Goal: Task Accomplishment & Management: Use online tool/utility

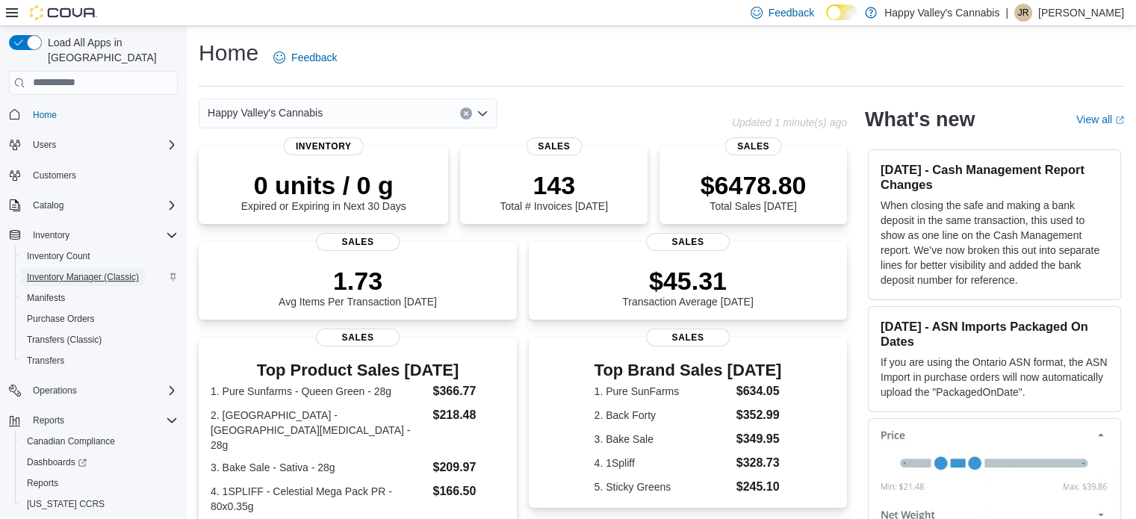
click at [96, 271] on span "Inventory Manager (Classic)" at bounding box center [83, 277] width 112 height 12
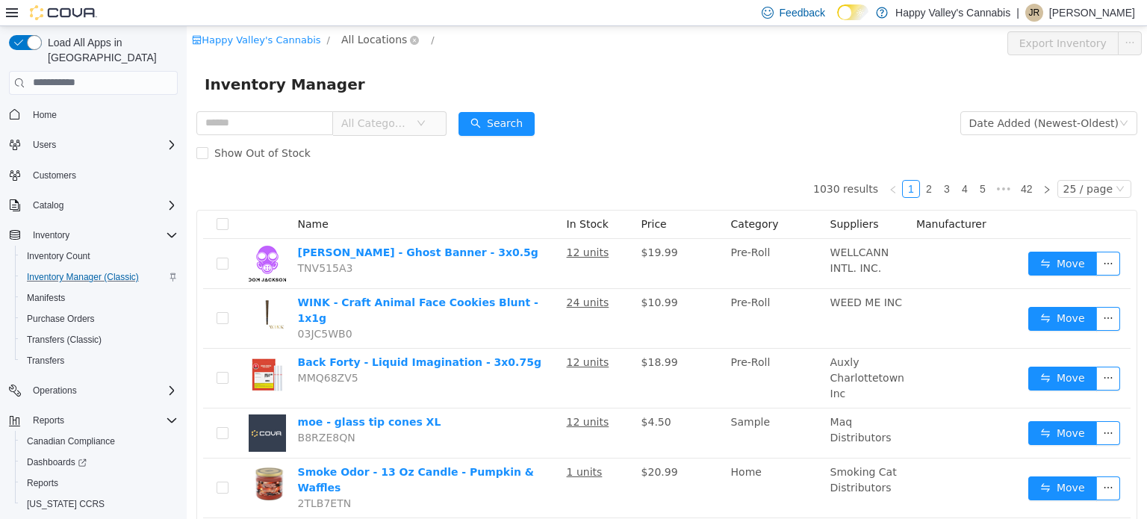
click at [379, 45] on span "All Locations" at bounding box center [374, 39] width 66 height 16
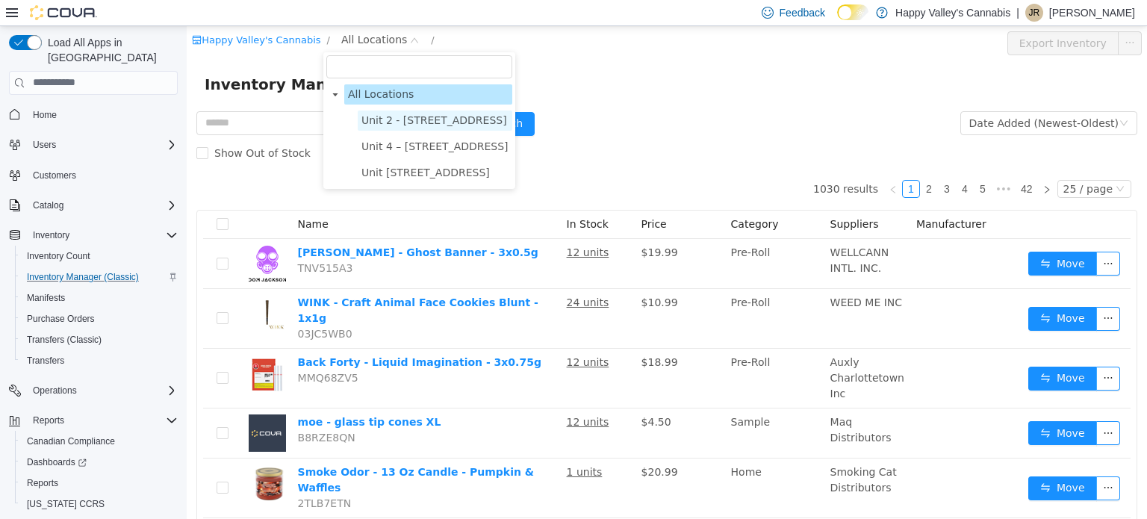
click at [391, 124] on span "Unit 2 - [STREET_ADDRESS]" at bounding box center [434, 119] width 146 height 12
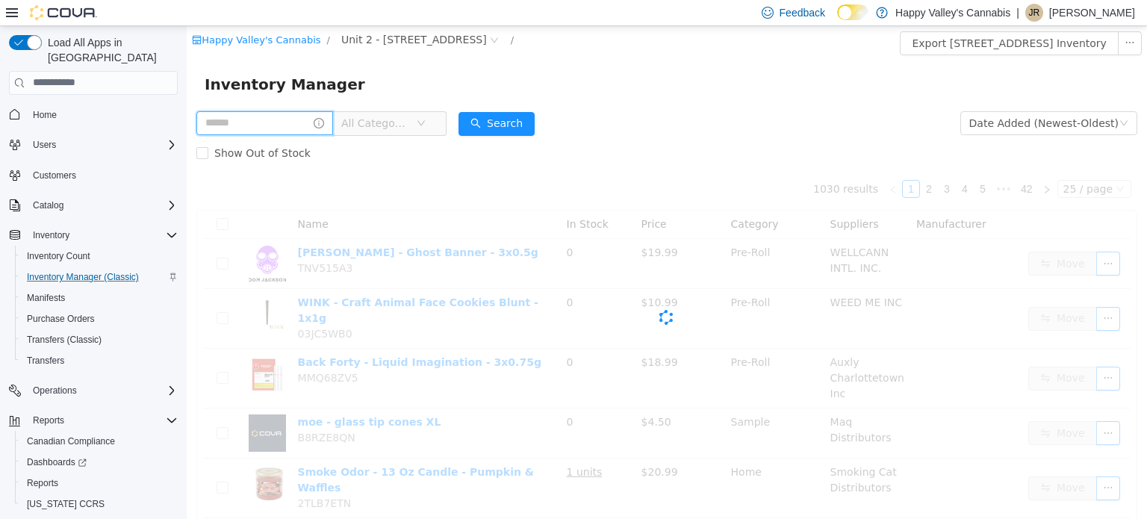
click at [281, 124] on input "text" at bounding box center [264, 123] width 137 height 24
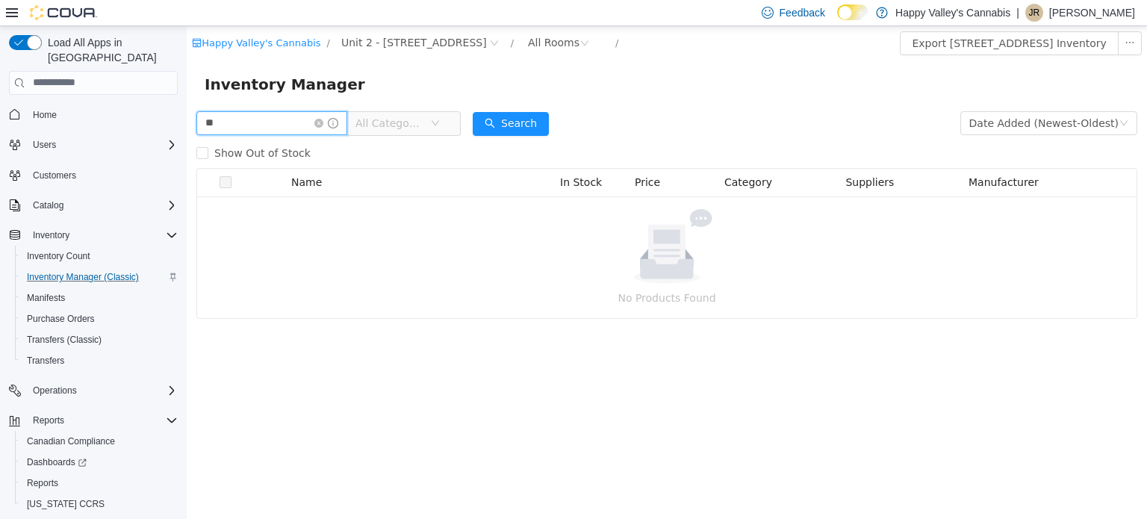
type input "*"
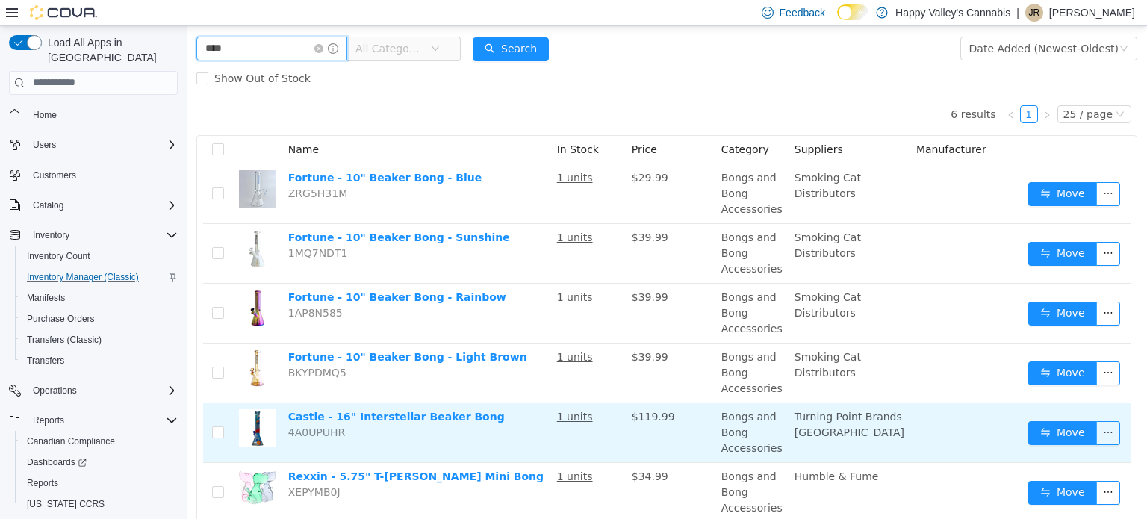
scroll to position [119, 0]
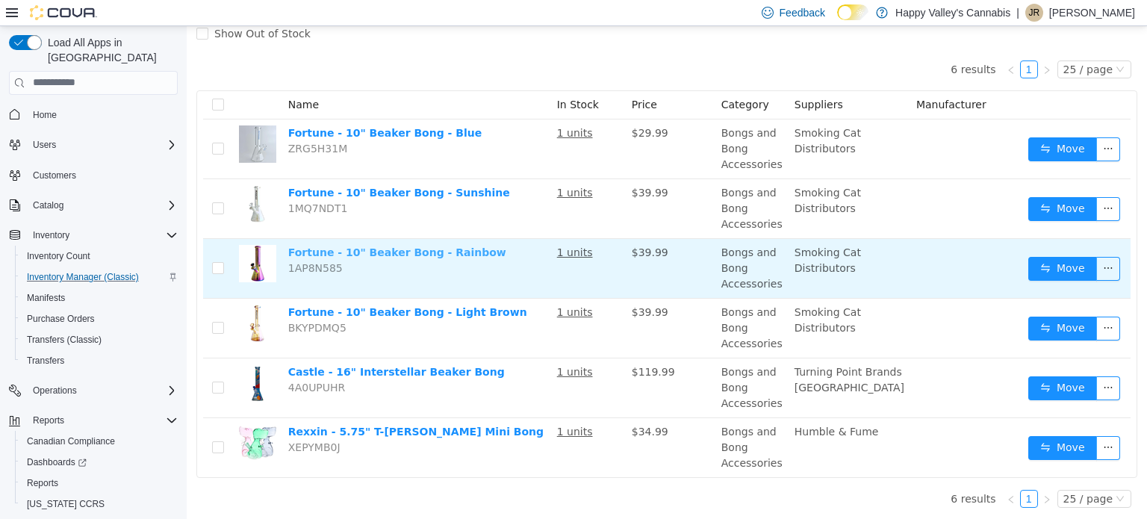
click at [415, 247] on link "Fortune - 10" Beaker Bong - Rainbow" at bounding box center [397, 252] width 218 height 12
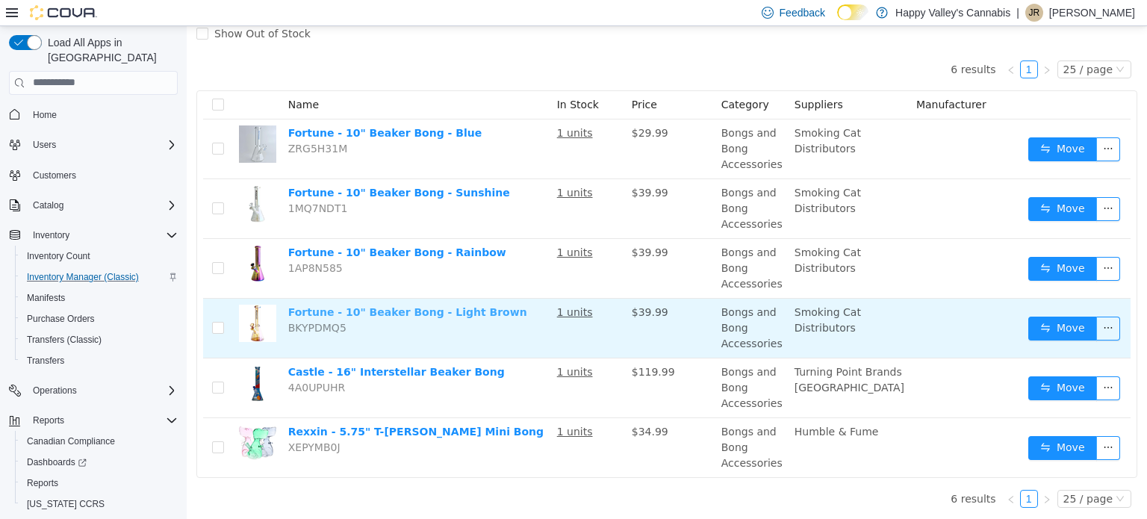
click at [420, 309] on link "Fortune - 10" Beaker Bong - Light Brown" at bounding box center [407, 311] width 239 height 12
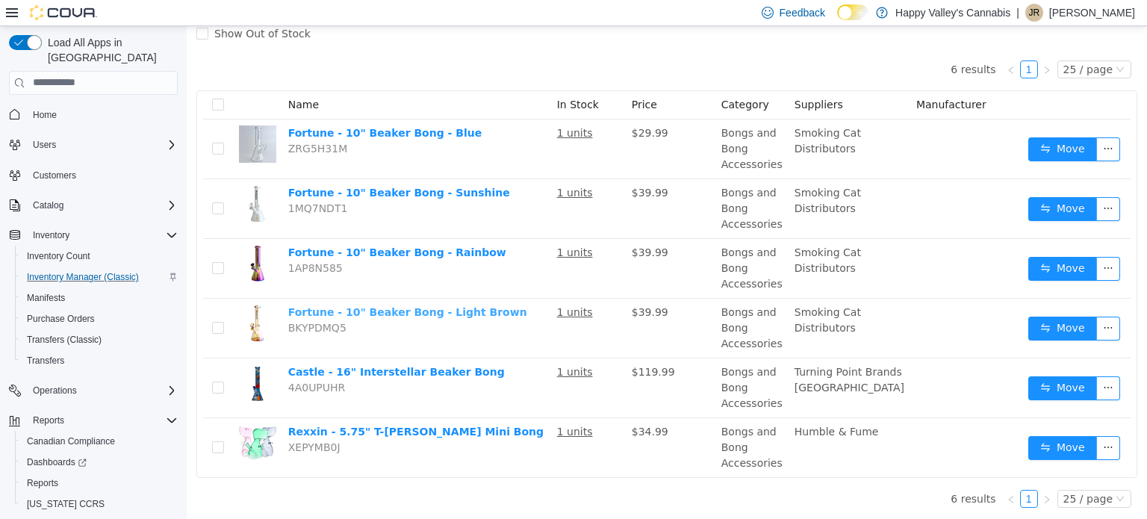
scroll to position [0, 0]
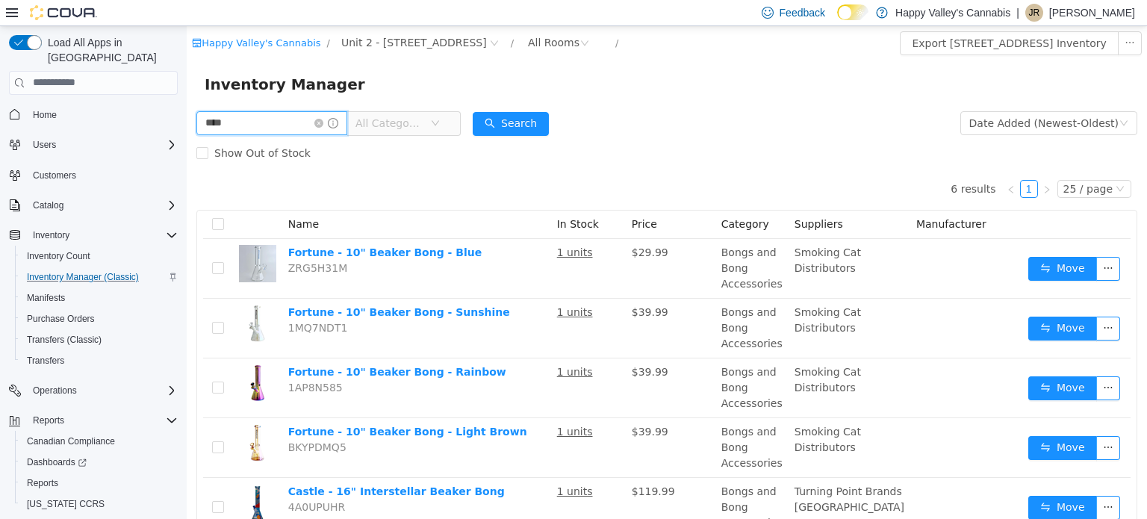
drag, startPoint x: 256, startPoint y: 125, endPoint x: 149, endPoint y: 119, distance: 107.7
click at [187, 119] on html "Happy Valley's Cannabis / Unit 2 - 1115 Gateway Rd. / All Rooms / Export Unit 2…" at bounding box center [667, 271] width 960 height 493
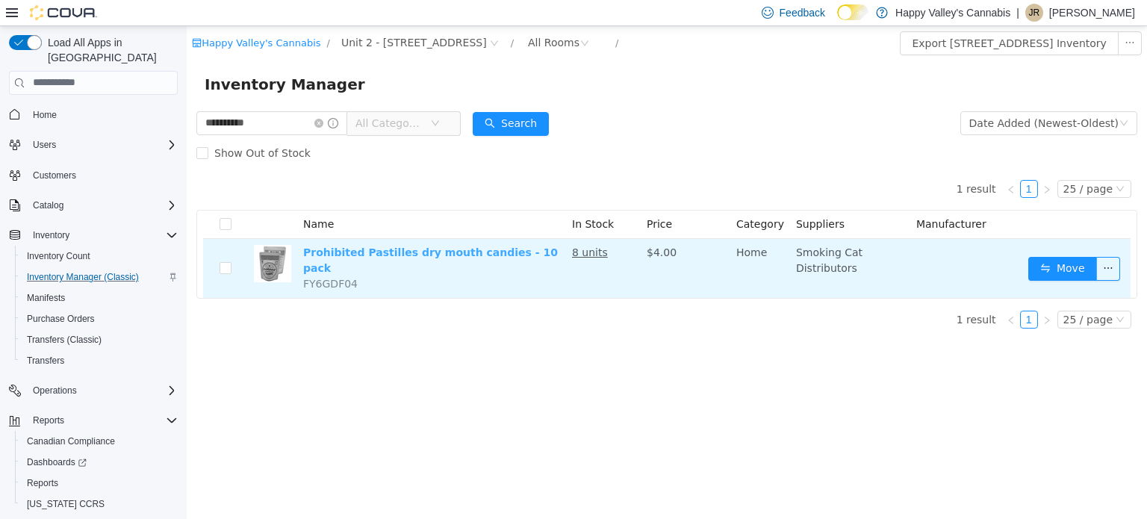
click at [379, 255] on link "Prohibited Pastilles dry mouth candies - 10 pack" at bounding box center [430, 260] width 255 height 28
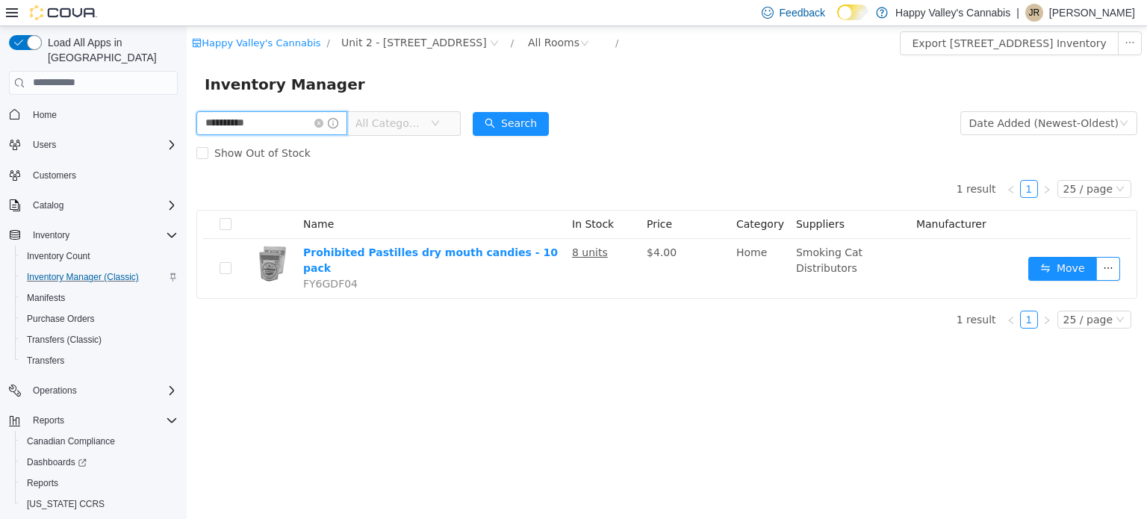
drag, startPoint x: 296, startPoint y: 127, endPoint x: 0, endPoint y: 105, distance: 297.2
click at [187, 105] on html "**********" at bounding box center [667, 271] width 960 height 493
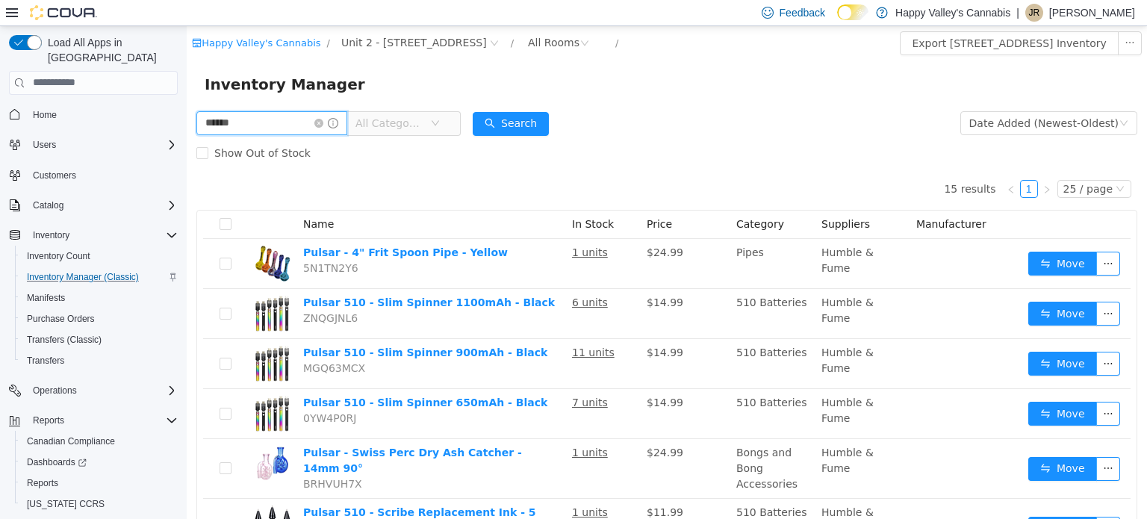
drag, startPoint x: 258, startPoint y: 125, endPoint x: 0, endPoint y: 131, distance: 258.4
click at [187, 131] on html "Happy Valley's Cannabis / Unit 2 - 1115 Gateway Rd. / All Rooms / Export Unit 2…" at bounding box center [667, 271] width 960 height 493
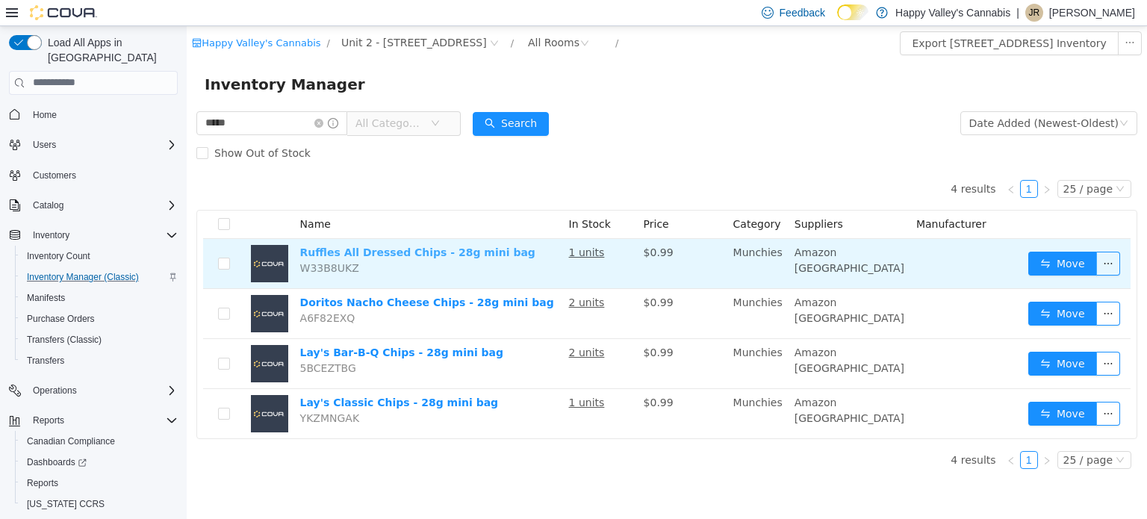
click at [373, 247] on link "Ruffles All Dressed Chips - 28g mini bag" at bounding box center [417, 252] width 235 height 12
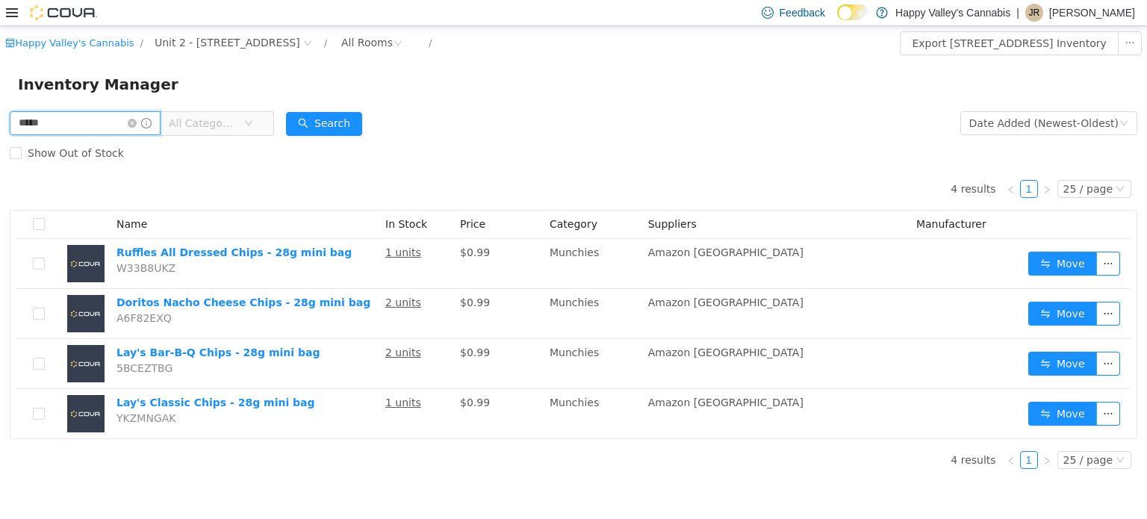
click at [96, 122] on input "*****" at bounding box center [85, 123] width 151 height 24
drag, startPoint x: 96, startPoint y: 122, endPoint x: 0, endPoint y: 130, distance: 95.9
click at [0, 130] on div "***** All Categories Date Added (Newest-Oldest) Search Show Out of Stock 4 resu…" at bounding box center [573, 294] width 1147 height 373
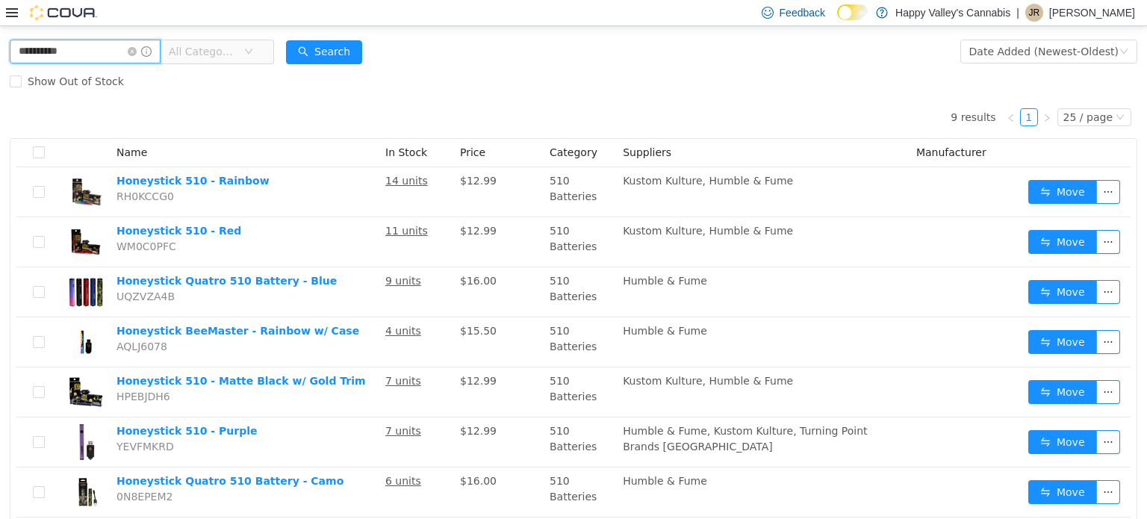
scroll to position [81, 0]
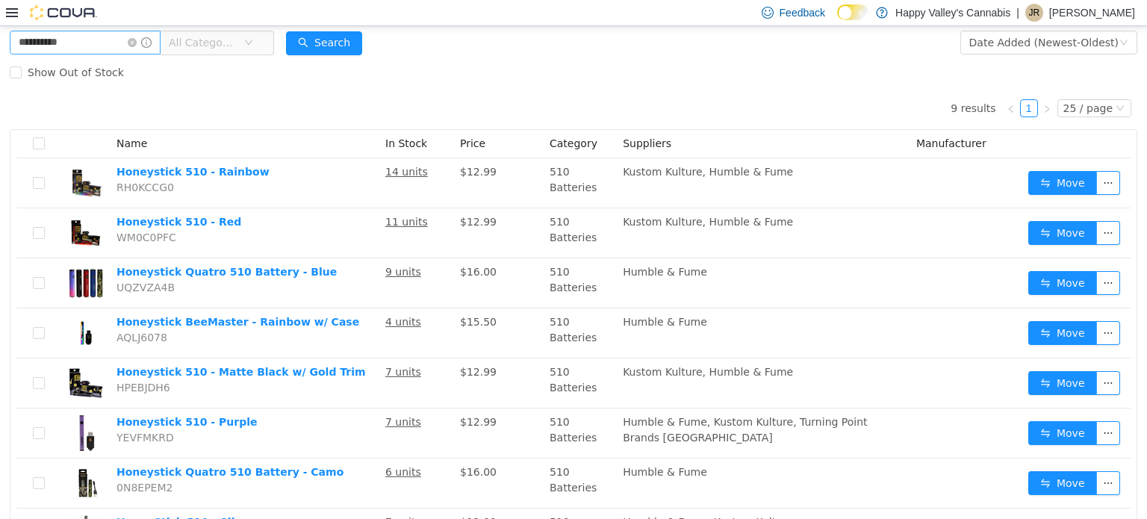
click at [116, 32] on div "**********" at bounding box center [142, 42] width 264 height 30
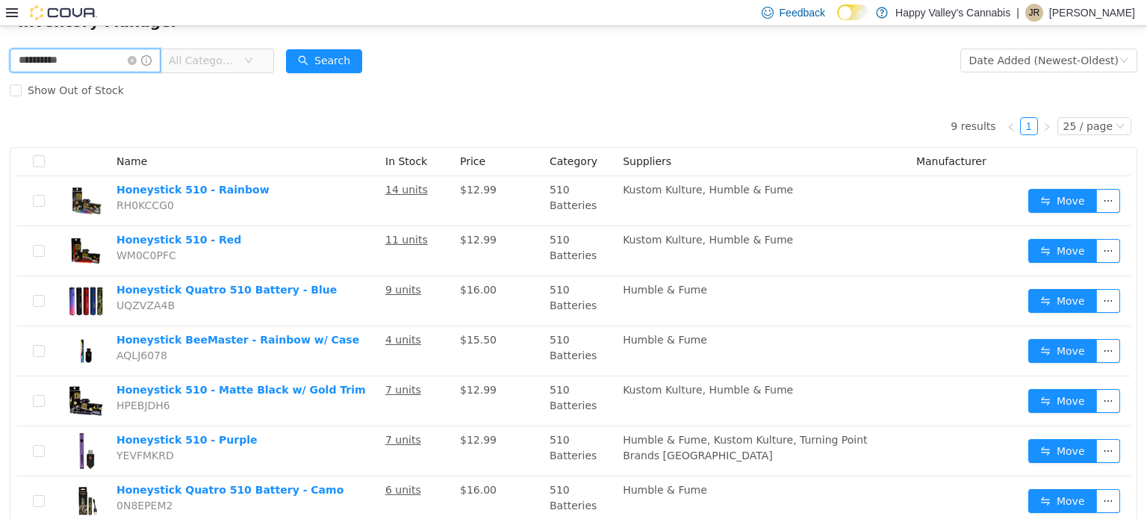
drag, startPoint x: 114, startPoint y: 34, endPoint x: 15, endPoint y: 27, distance: 99.5
click at [15, 27] on div "**********" at bounding box center [573, 315] width 1147 height 705
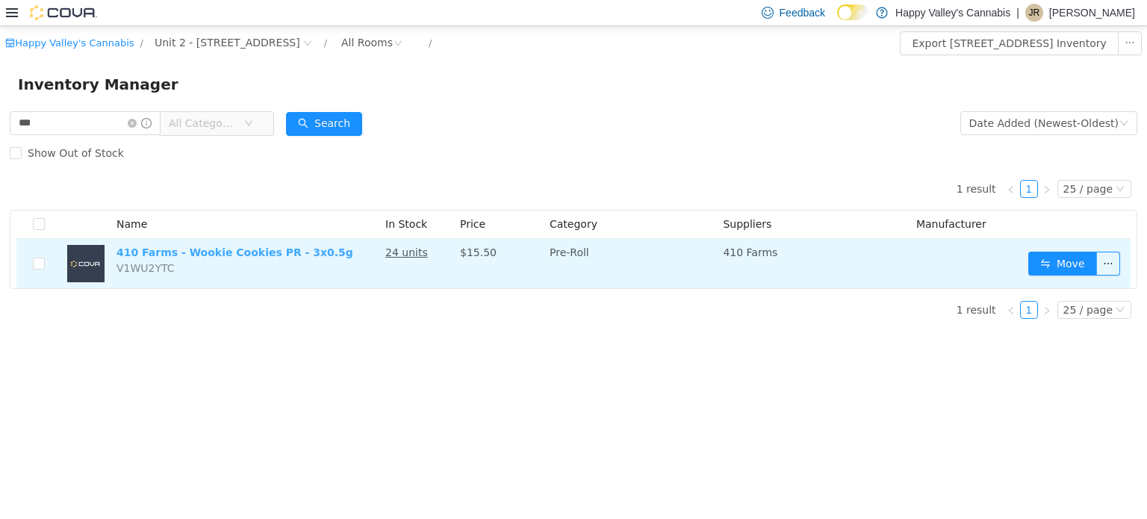
click at [289, 250] on link "410 Farms - Wookie Cookies PR - 3x0.5g" at bounding box center [234, 252] width 237 height 12
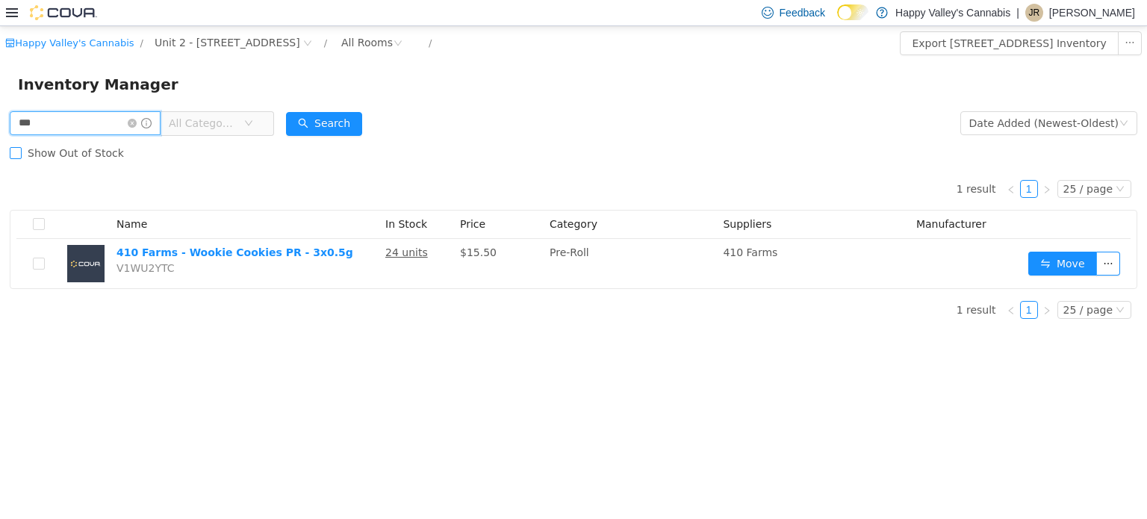
drag, startPoint x: 62, startPoint y: 133, endPoint x: 34, endPoint y: 147, distance: 31.7
click at [0, 149] on div "*** All Categories Date Added (Newest-Oldest) Search Show Out of Stock 1 result…" at bounding box center [573, 219] width 1147 height 223
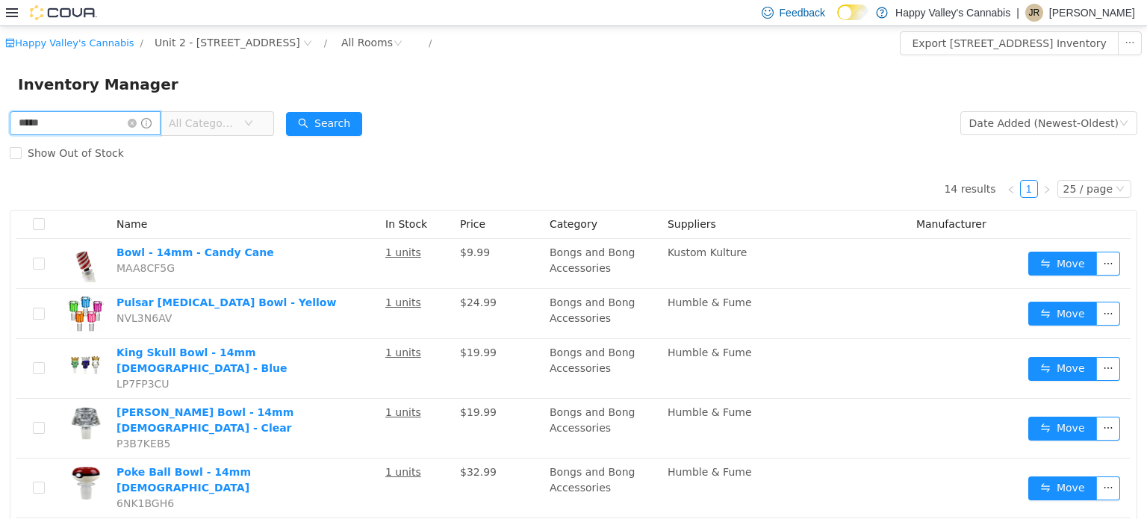
type input "****"
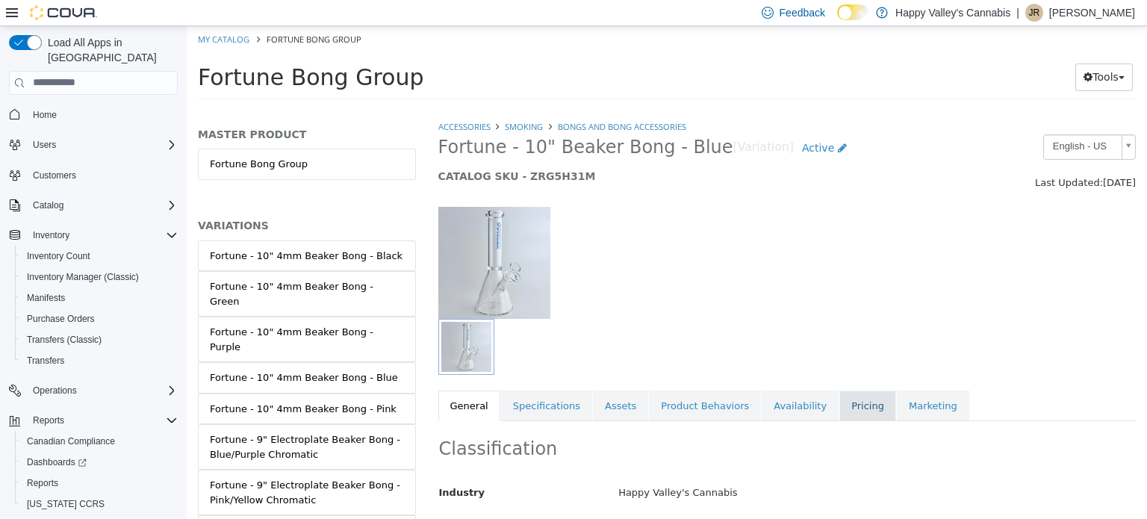
click at [839, 397] on link "Pricing" at bounding box center [867, 405] width 57 height 31
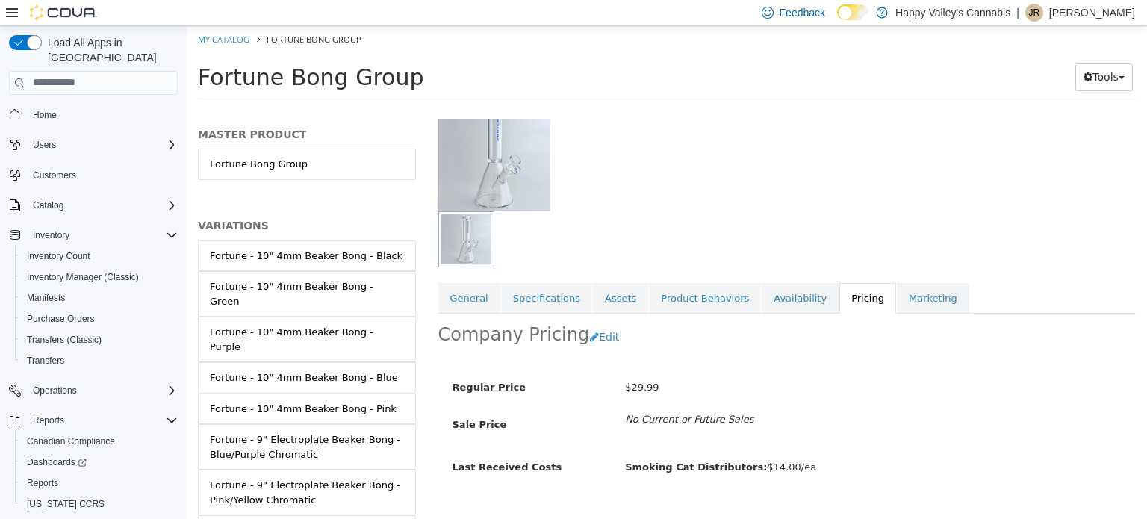
scroll to position [134, 0]
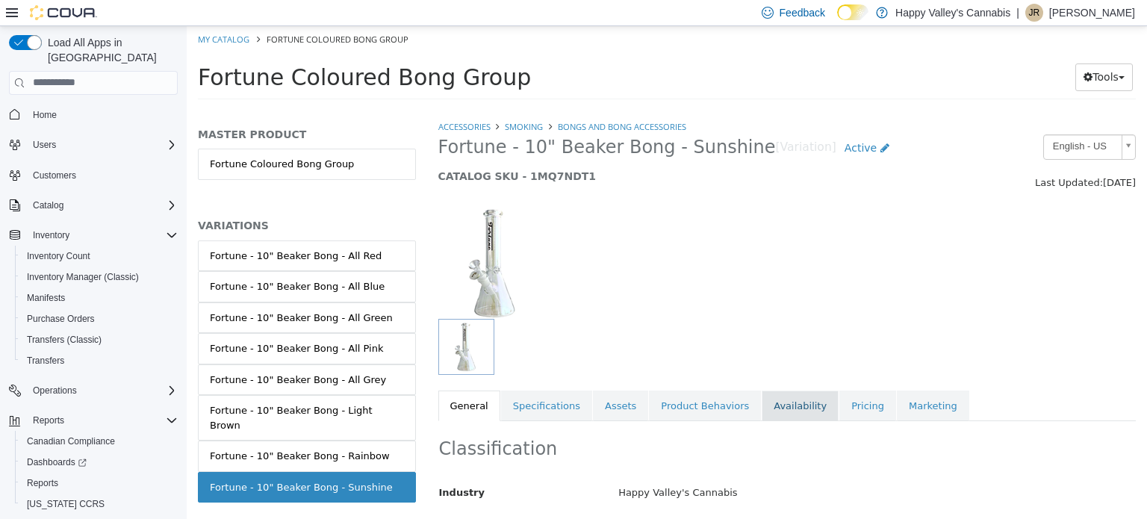
click at [786, 414] on link "Availability" at bounding box center [800, 405] width 77 height 31
click at [839, 405] on link "Pricing" at bounding box center [867, 405] width 57 height 31
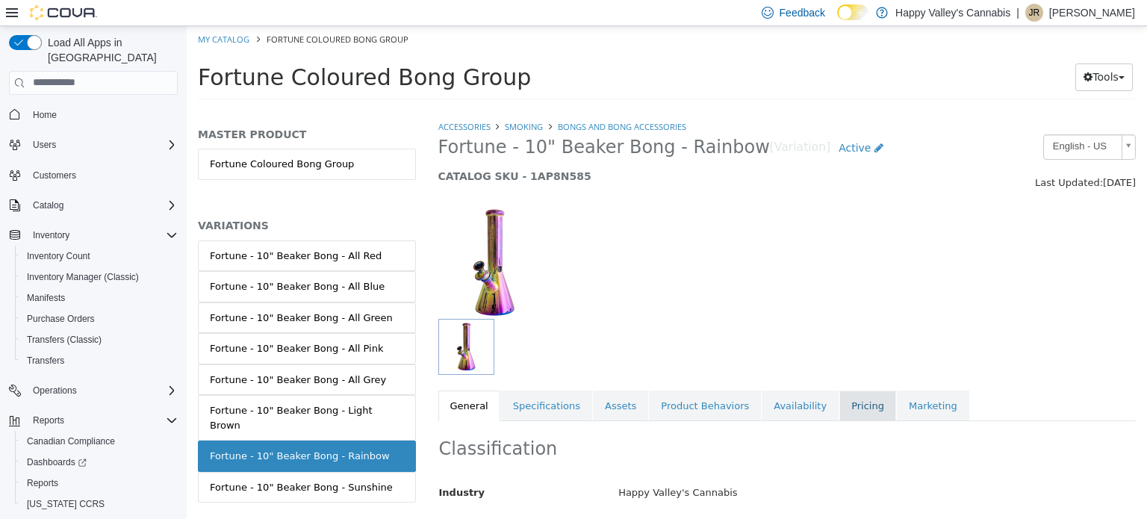
click at [841, 403] on link "Pricing" at bounding box center [867, 405] width 57 height 31
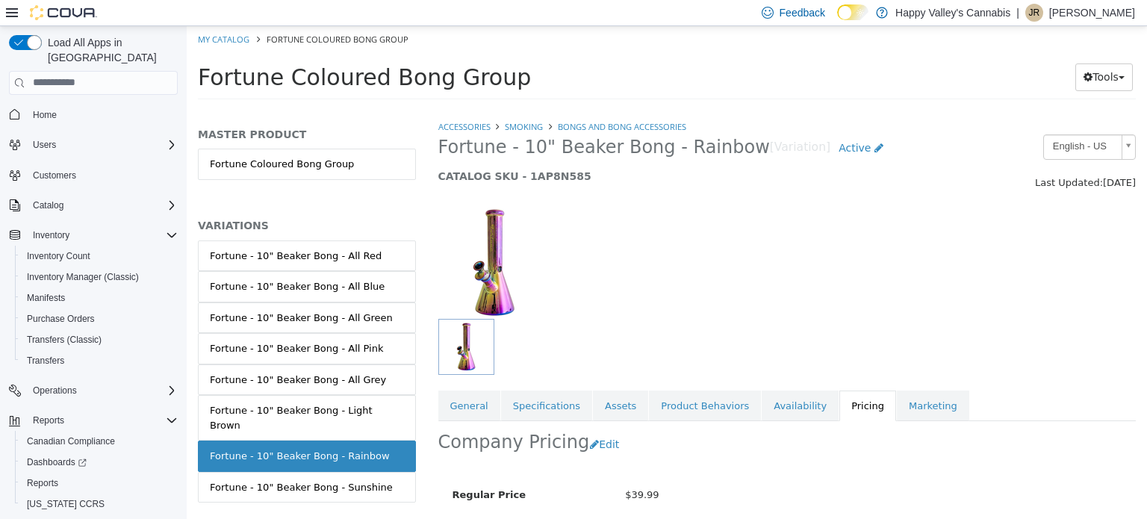
scroll to position [134, 0]
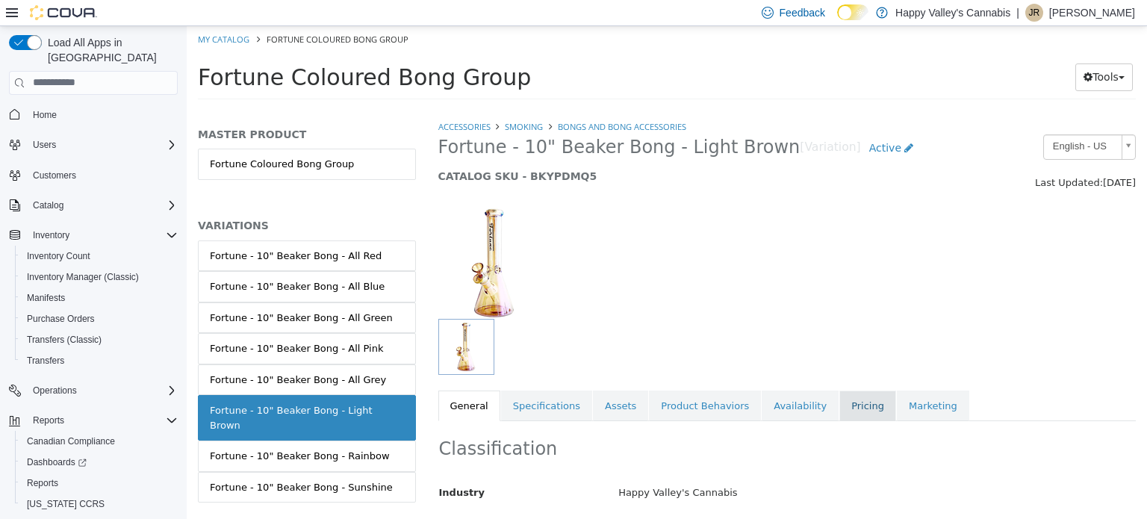
click at [839, 411] on link "Pricing" at bounding box center [867, 405] width 57 height 31
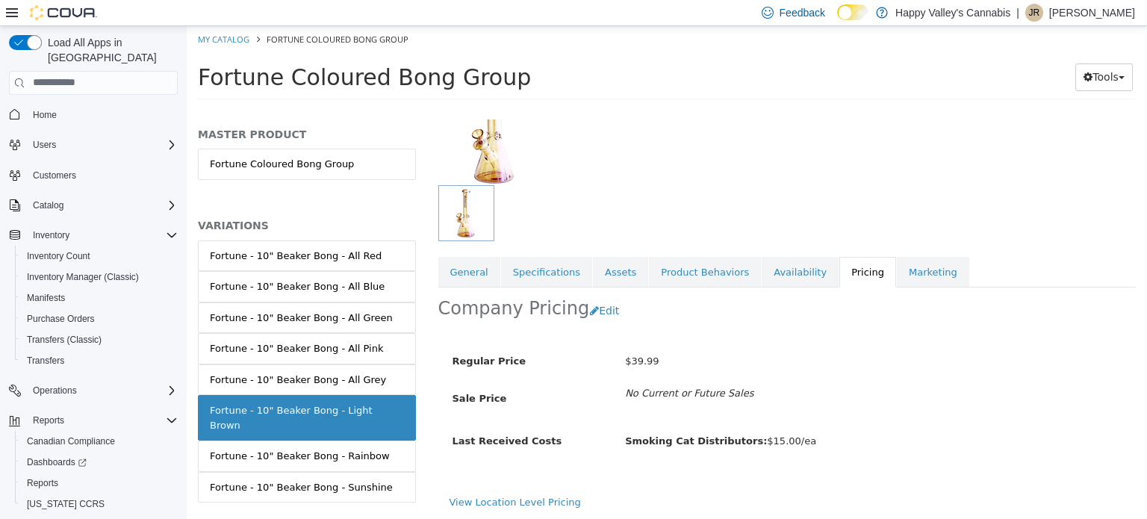
scroll to position [128, 0]
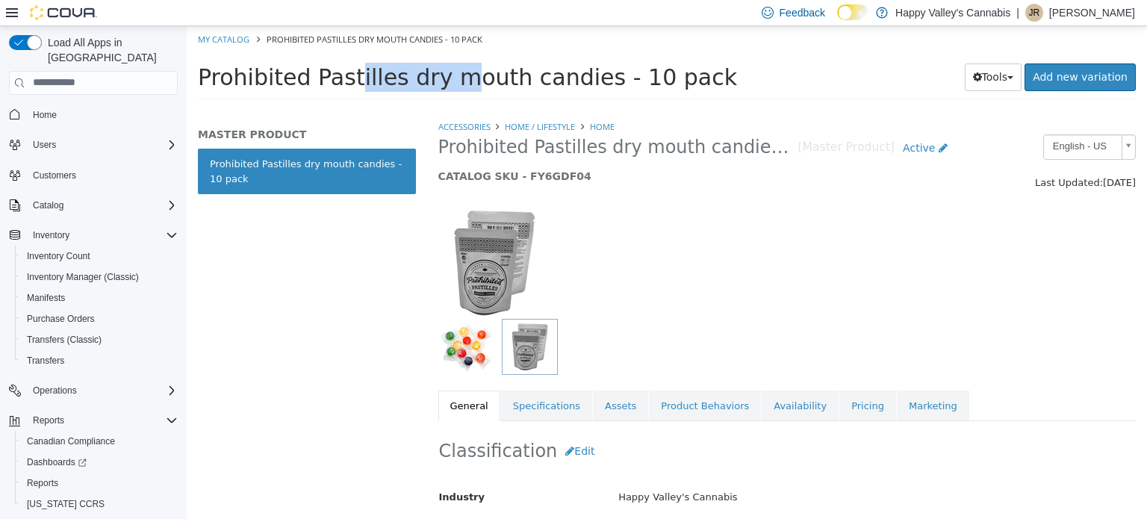
drag, startPoint x: 204, startPoint y: 77, endPoint x: 314, endPoint y: 82, distance: 110.6
click at [314, 82] on span "Prohibited Pastilles dry mouth candies - 10 pack" at bounding box center [467, 76] width 539 height 26
click at [208, 74] on span "Prohibited Pastilles dry mouth candies - 10 pack" at bounding box center [467, 76] width 539 height 26
drag, startPoint x: 198, startPoint y: 74, endPoint x: 381, endPoint y: 86, distance: 183.3
click at [381, 86] on span "Prohibited Pastilles dry mouth candies - 10 pack" at bounding box center [467, 76] width 539 height 26
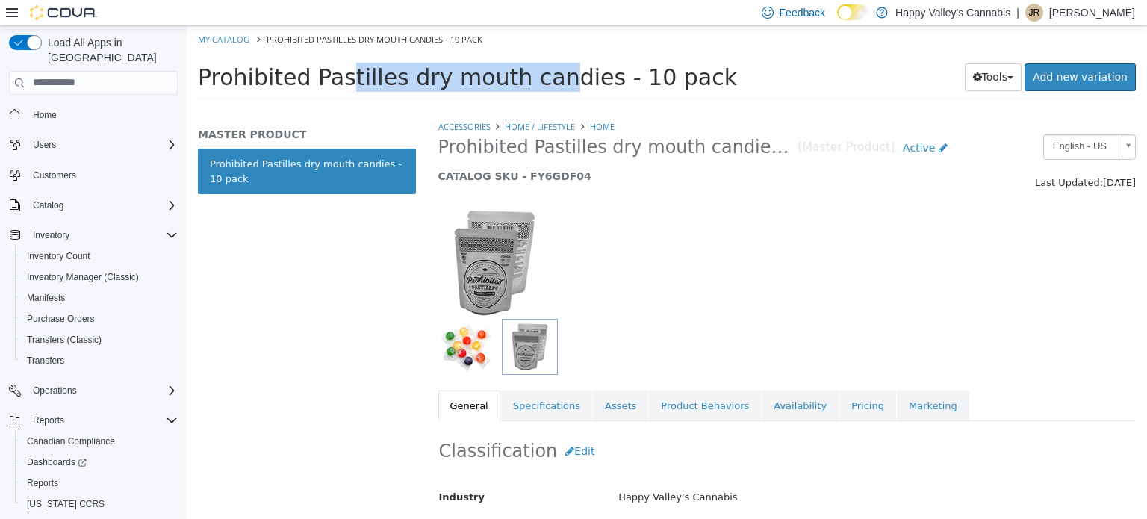
copy span "Prohibited Pastilles"
drag, startPoint x: 393, startPoint y: 75, endPoint x: 672, endPoint y: 72, distance: 278.5
click at [672, 72] on h1 "Prohibited Pastilles dry mouth candies - 10 pack" at bounding box center [549, 76] width 702 height 29
copy span "dry mouth candies - 10 pack"
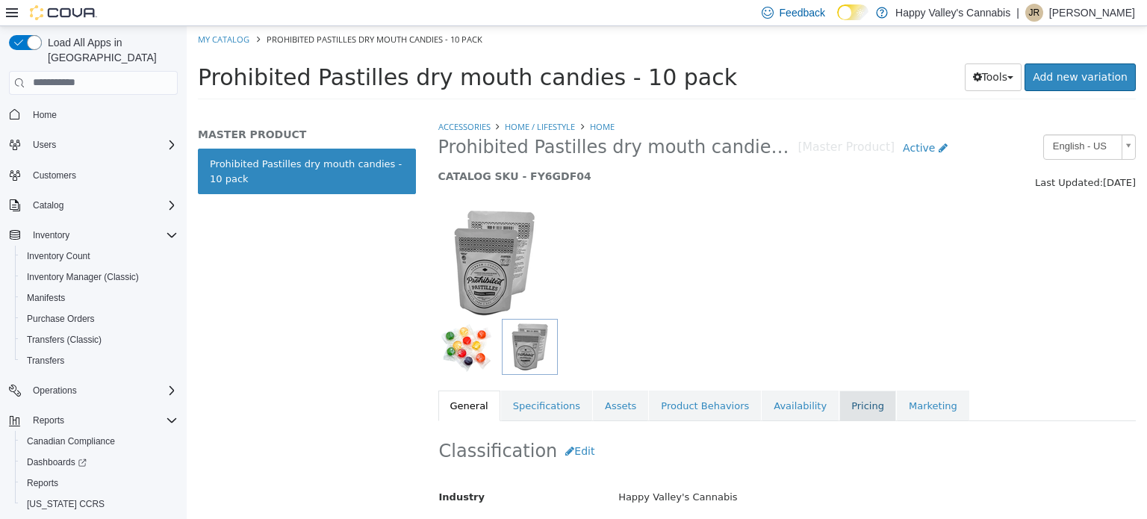
click at [839, 405] on link "Pricing" at bounding box center [867, 405] width 57 height 31
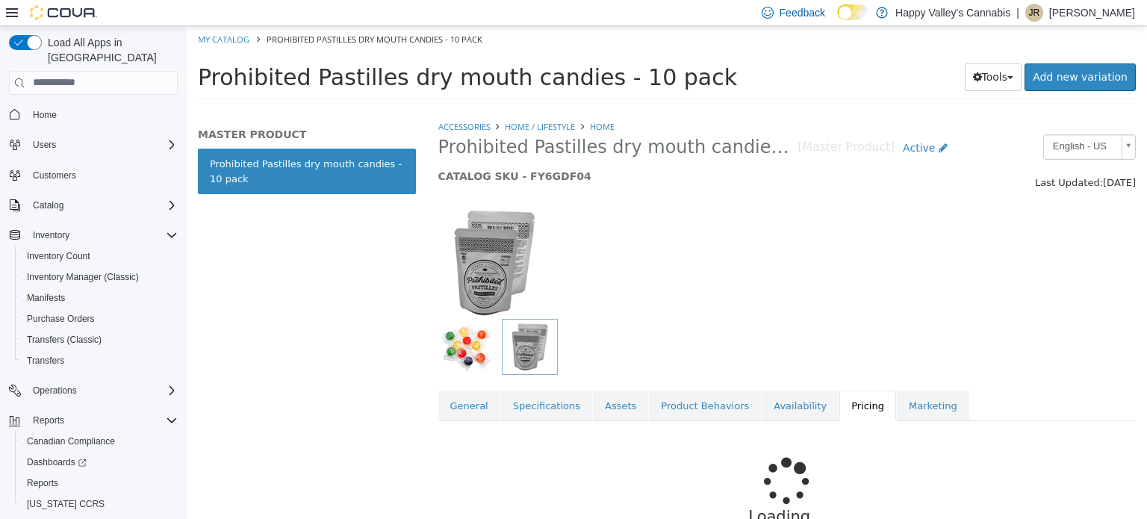
scroll to position [26, 0]
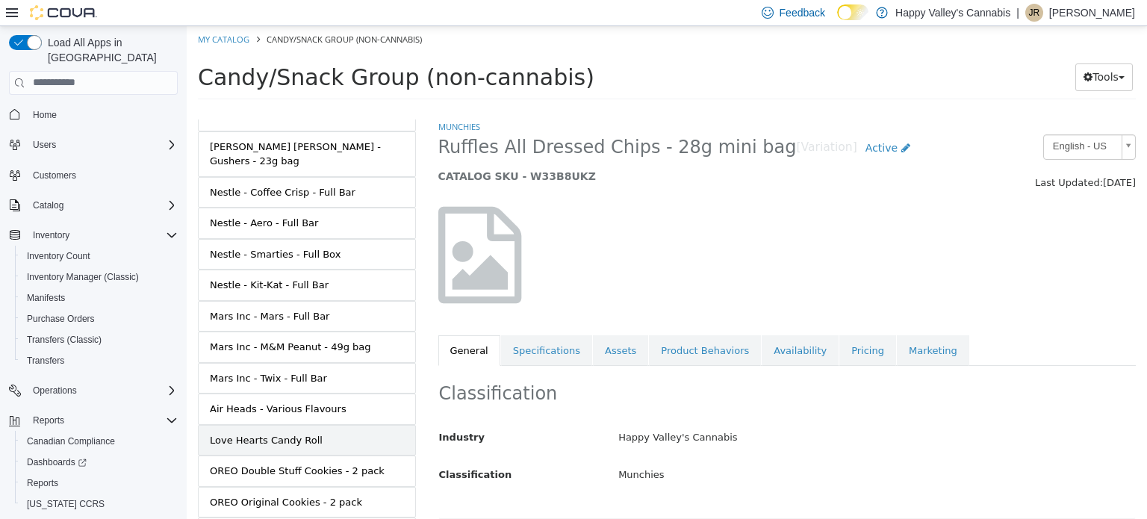
scroll to position [766, 0]
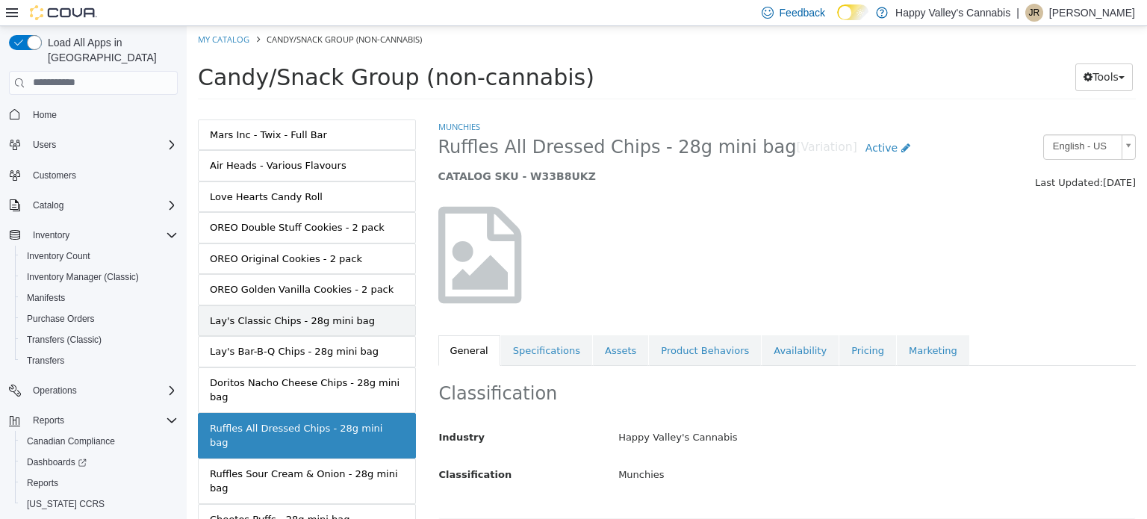
click at [299, 313] on div "Lay's Classic Chips - 28g mini bag" at bounding box center [292, 320] width 165 height 15
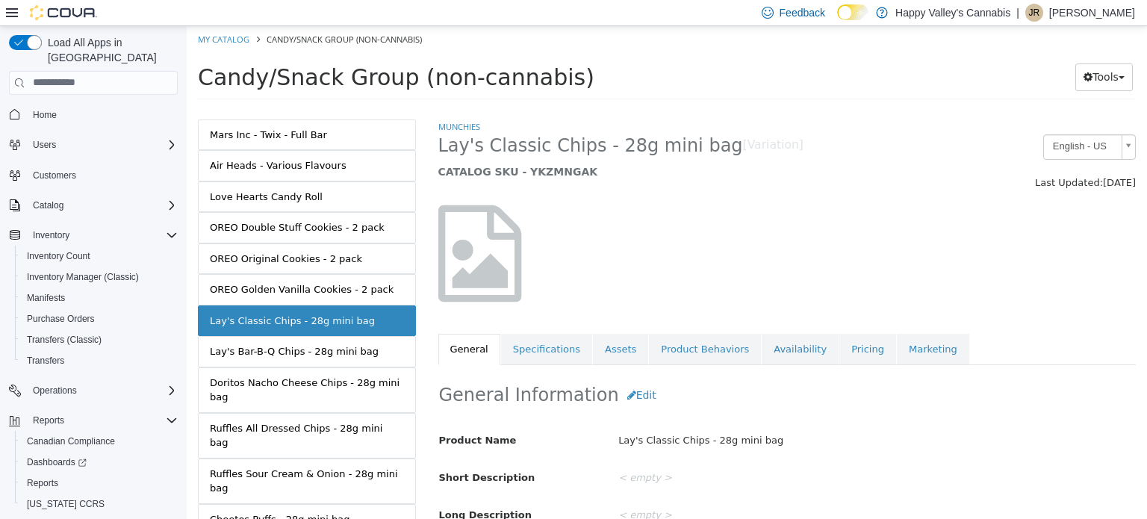
click at [839, 354] on link "Pricing" at bounding box center [867, 348] width 57 height 31
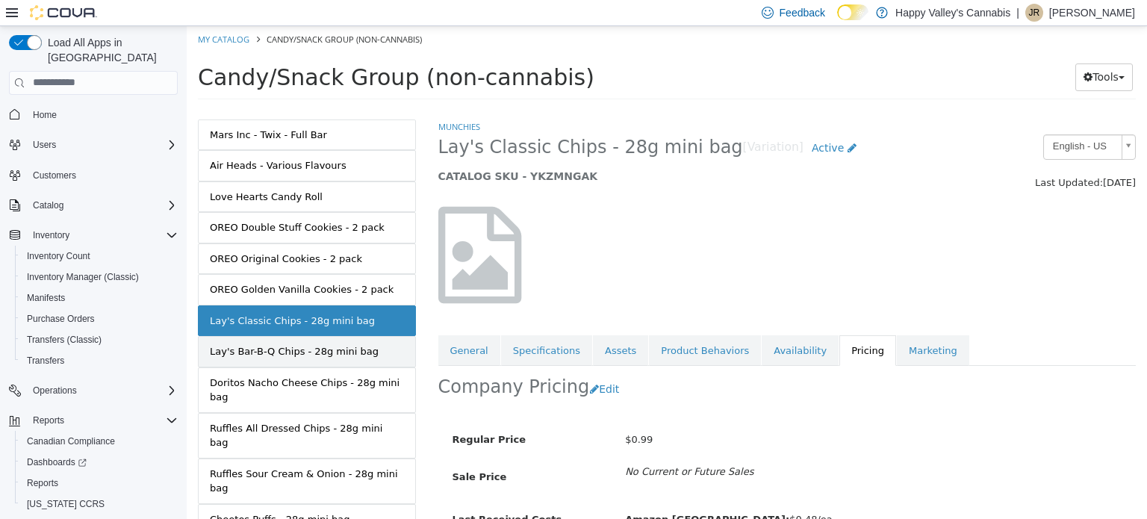
click at [279, 343] on div "Lay's Bar-B-Q Chips - 28g mini bag" at bounding box center [294, 350] width 169 height 15
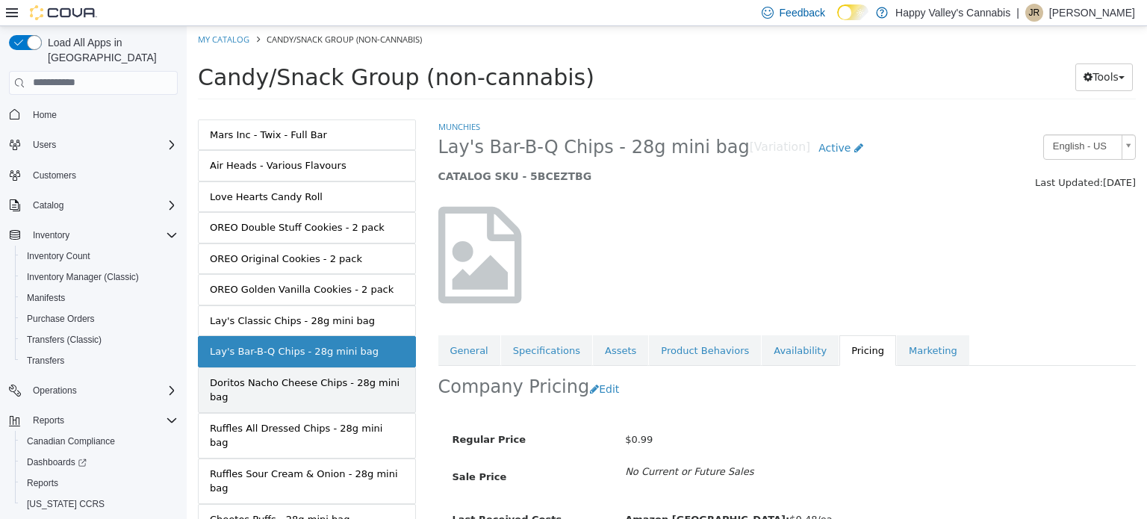
click at [304, 375] on div "Doritos Nacho Cheese Chips - 28g mini bag" at bounding box center [307, 389] width 194 height 29
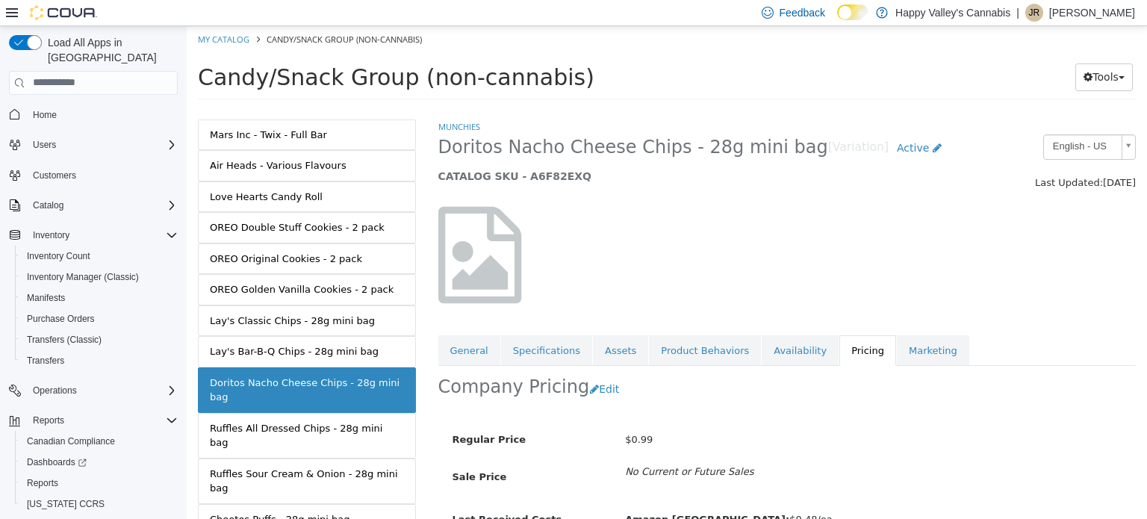
click at [336, 412] on link "Ruffles All Dressed Chips - 28g mini bag" at bounding box center [307, 435] width 218 height 46
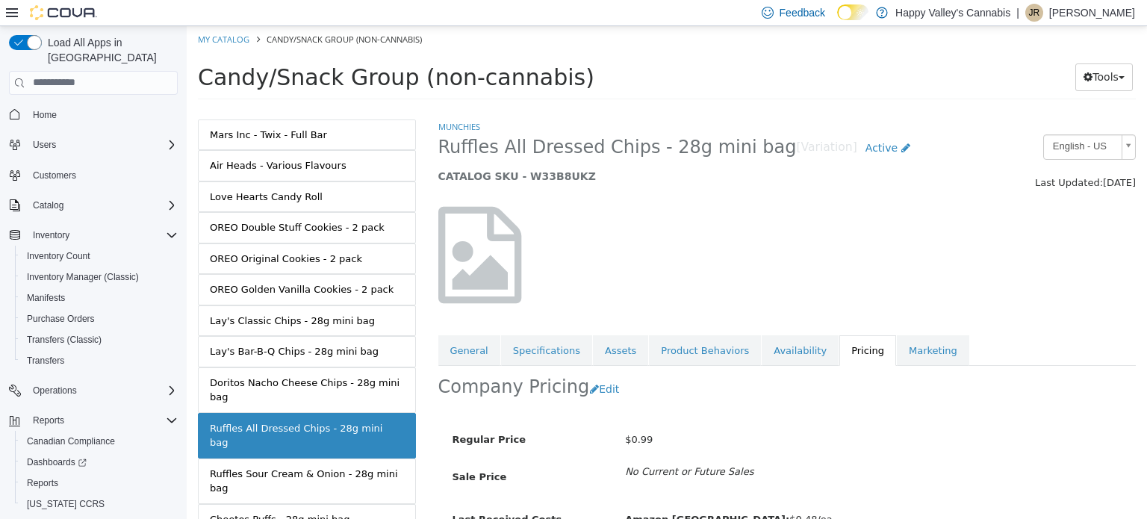
click at [352, 466] on div "Ruffles Sour Cream & Onion - 28g mini bag" at bounding box center [307, 480] width 194 height 29
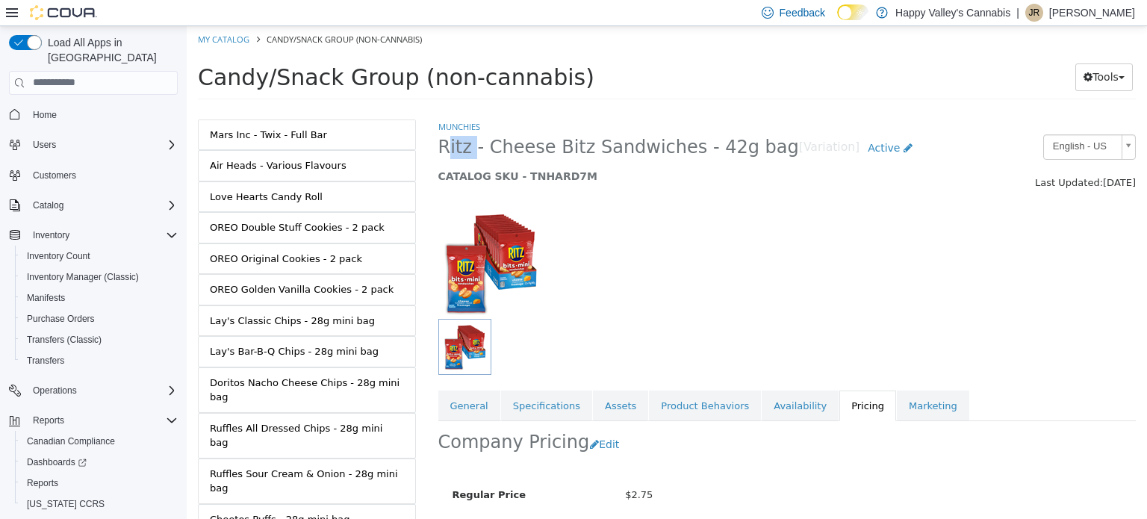
drag, startPoint x: 446, startPoint y: 137, endPoint x: 469, endPoint y: 146, distance: 24.8
click at [469, 146] on span "Ritz - Cheese Bitz Sandwiches - 42g bag" at bounding box center [618, 146] width 361 height 23
copy span "Ritz"
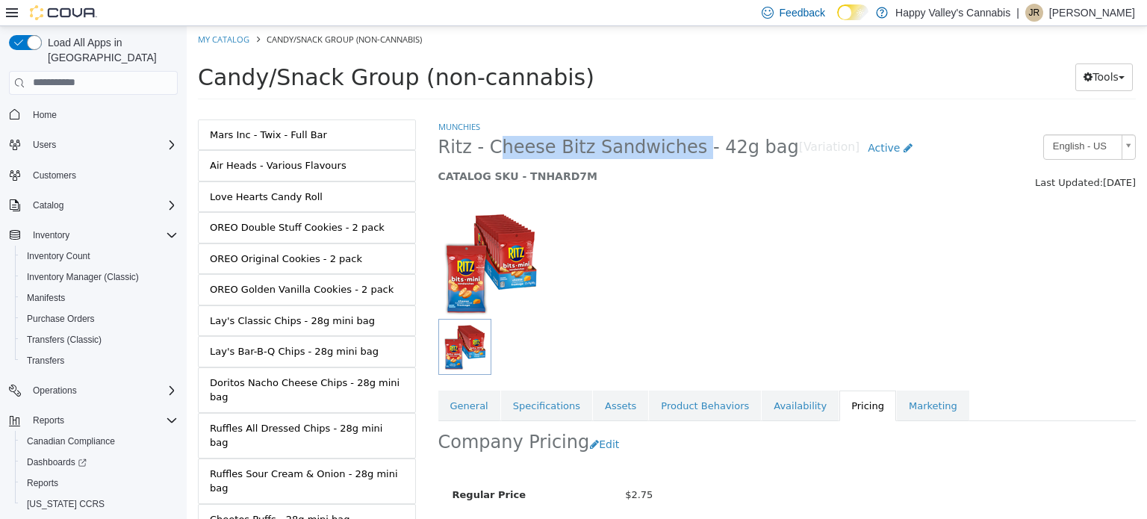
drag, startPoint x: 487, startPoint y: 140, endPoint x: 667, endPoint y: 146, distance: 180.0
click at [669, 148] on span "Ritz - Cheese Bitz Sandwiches - 42g bag" at bounding box center [618, 146] width 361 height 23
copy span "Cheese Bitz Sandwiches"
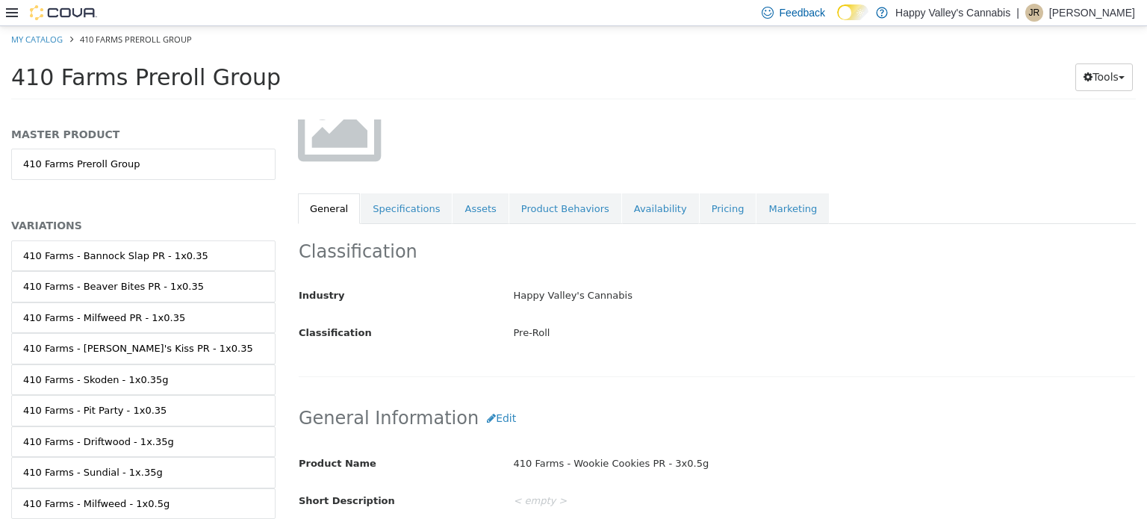
scroll to position [146, 0]
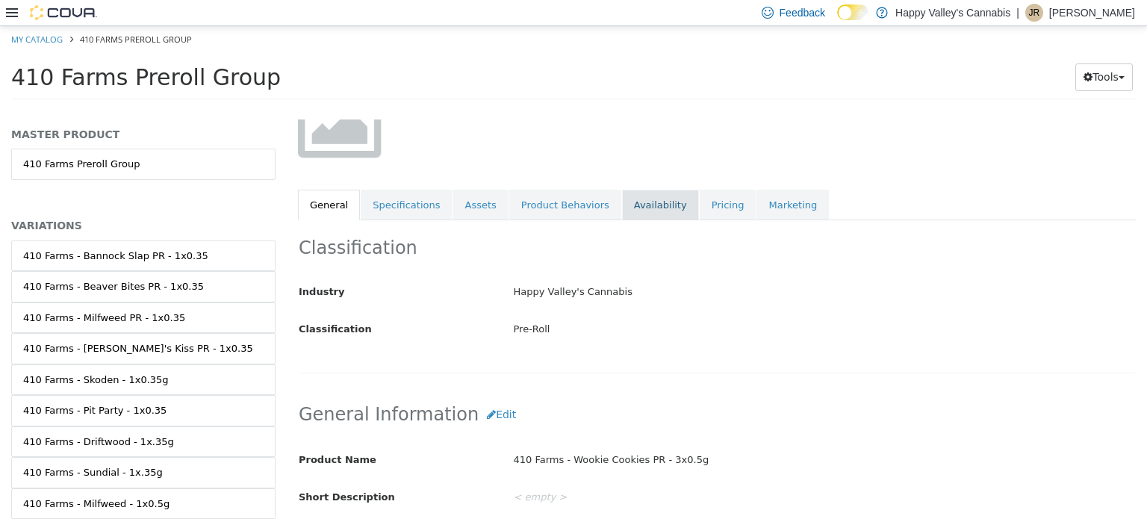
click at [642, 205] on link "Availability" at bounding box center [660, 204] width 77 height 31
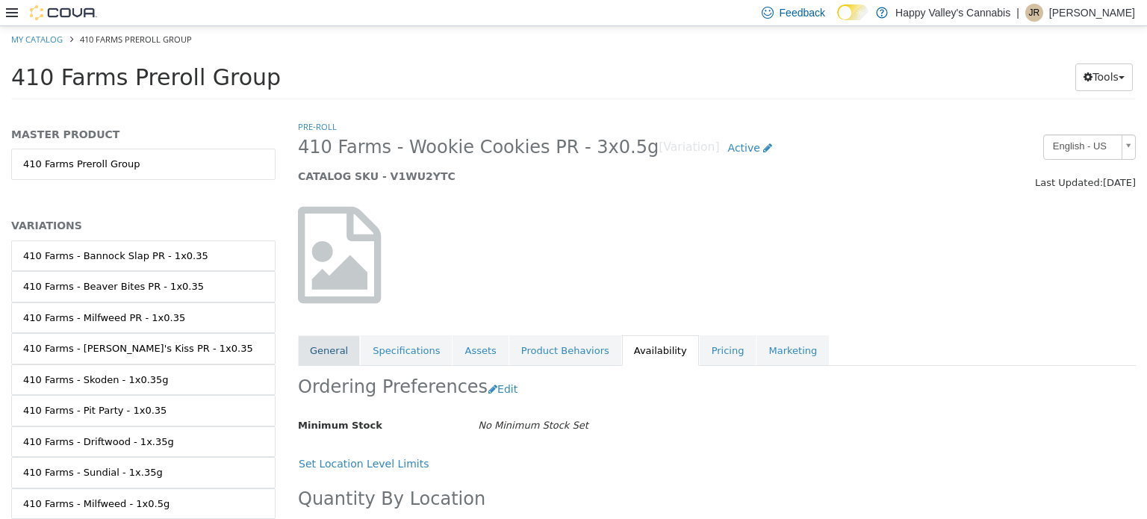
click at [327, 348] on link "General" at bounding box center [329, 350] width 62 height 31
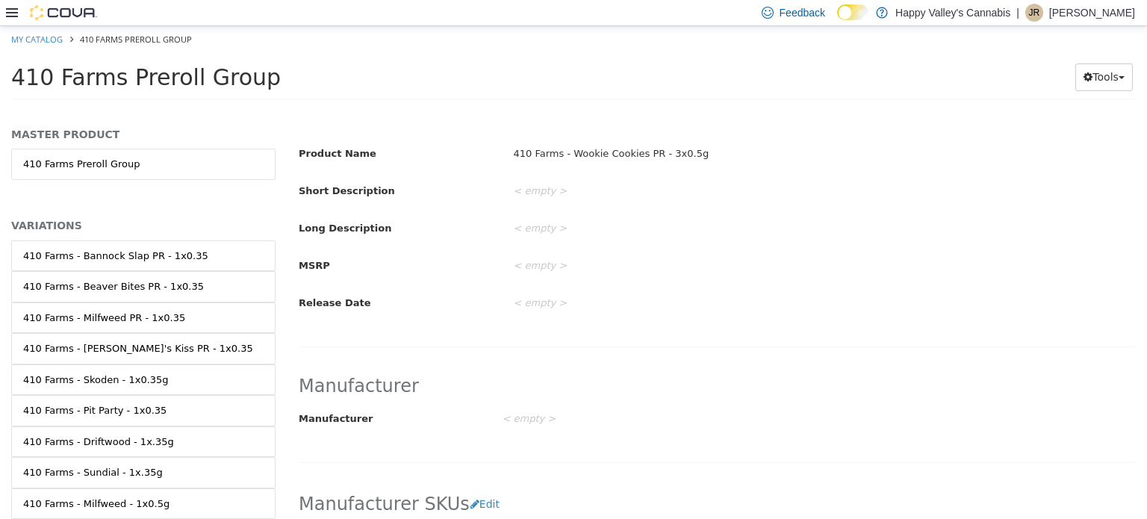
scroll to position [344, 0]
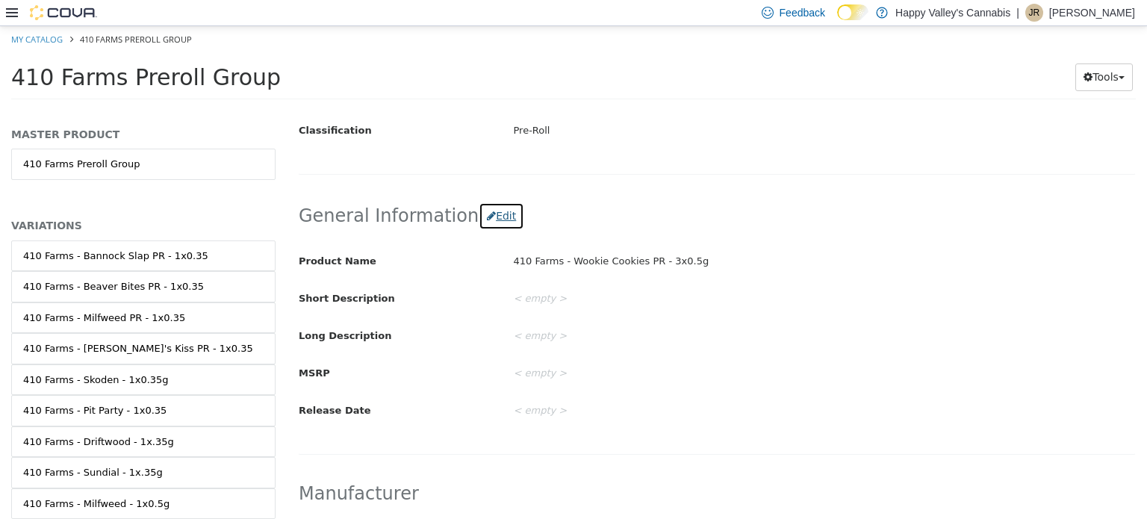
click at [482, 209] on button "Edit" at bounding box center [502, 216] width 46 height 28
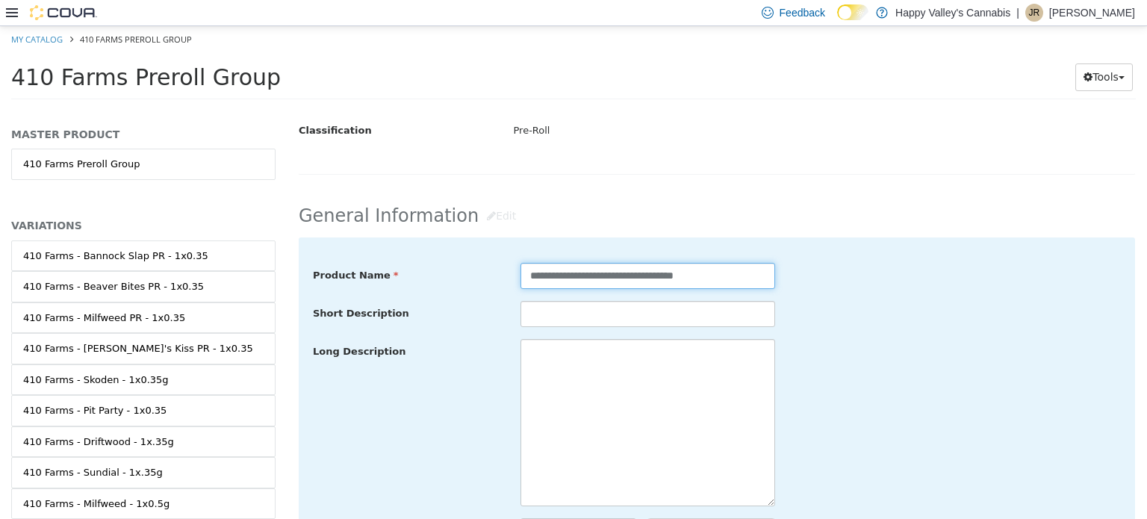
click at [612, 274] on input "**********" at bounding box center [647, 275] width 255 height 26
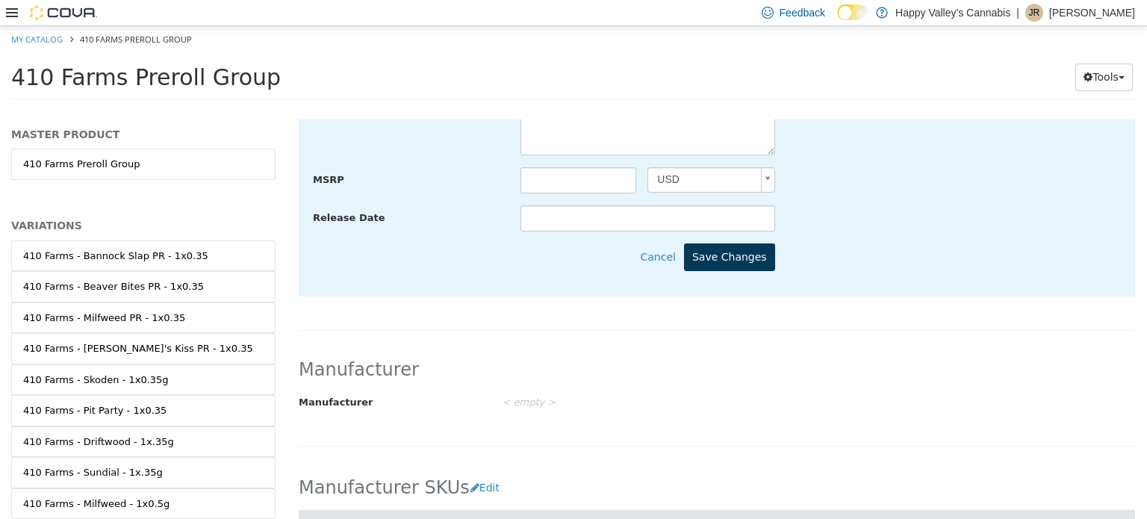
scroll to position [704, 0]
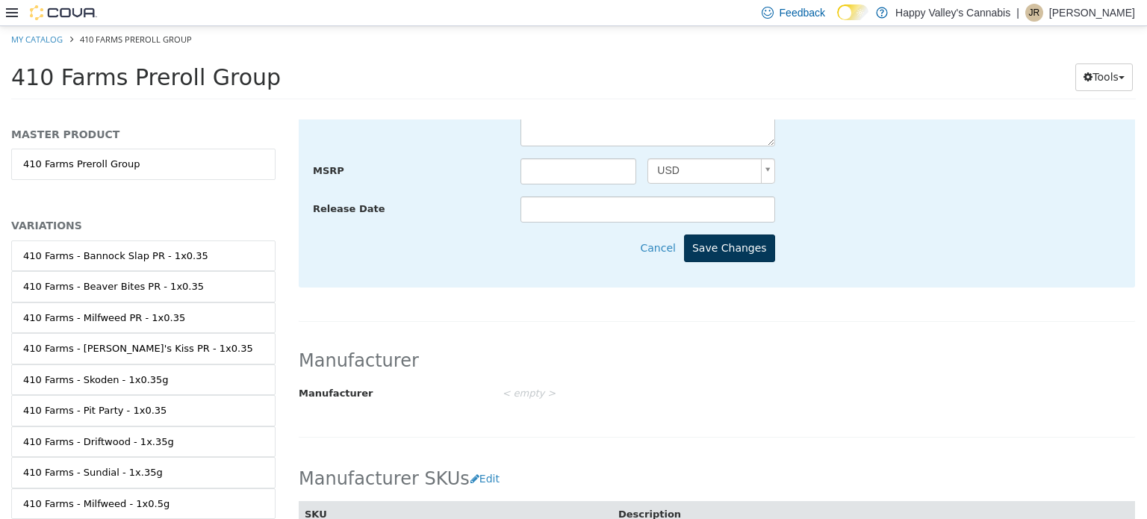
type input "**********"
click at [732, 238] on button "Save Changes" at bounding box center [729, 248] width 91 height 28
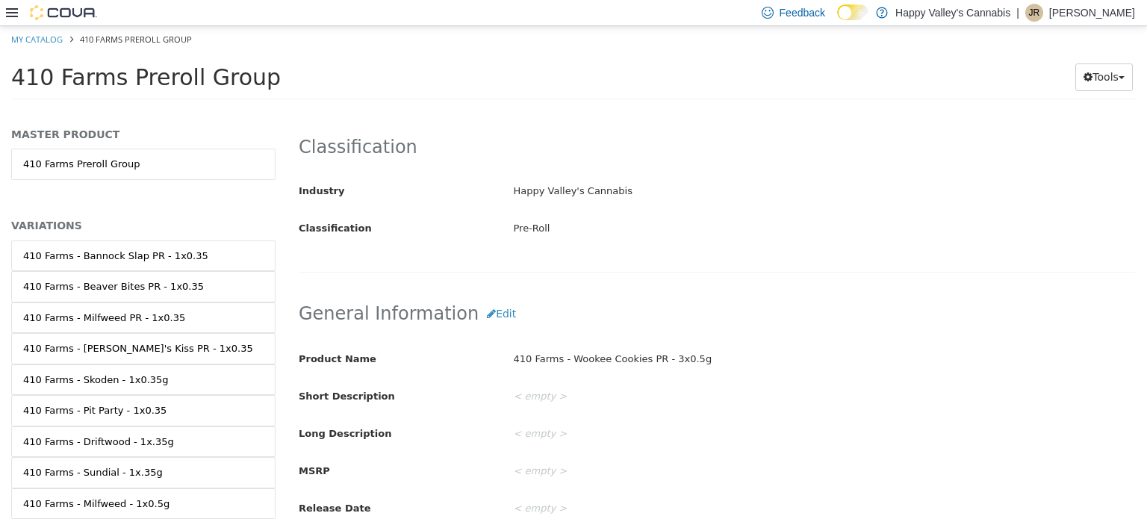
scroll to position [0, 0]
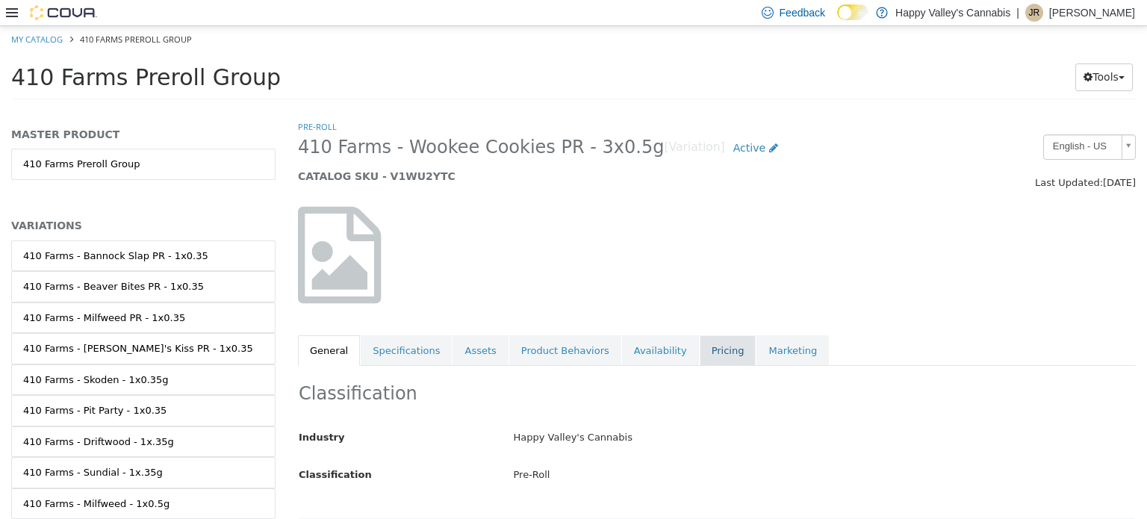
click at [700, 346] on link "Pricing" at bounding box center [728, 350] width 57 height 31
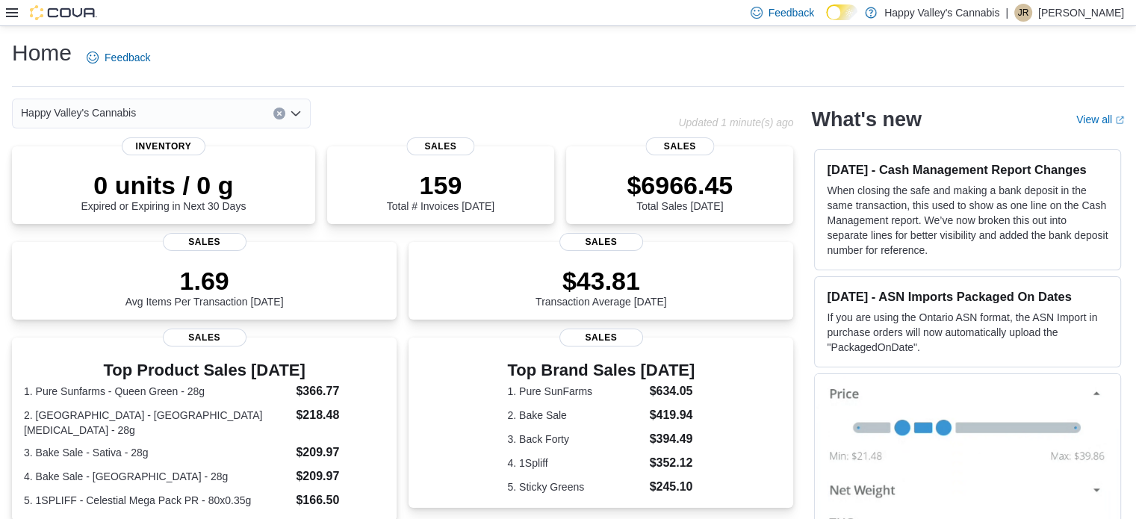
click at [7, 13] on icon at bounding box center [12, 12] width 12 height 9
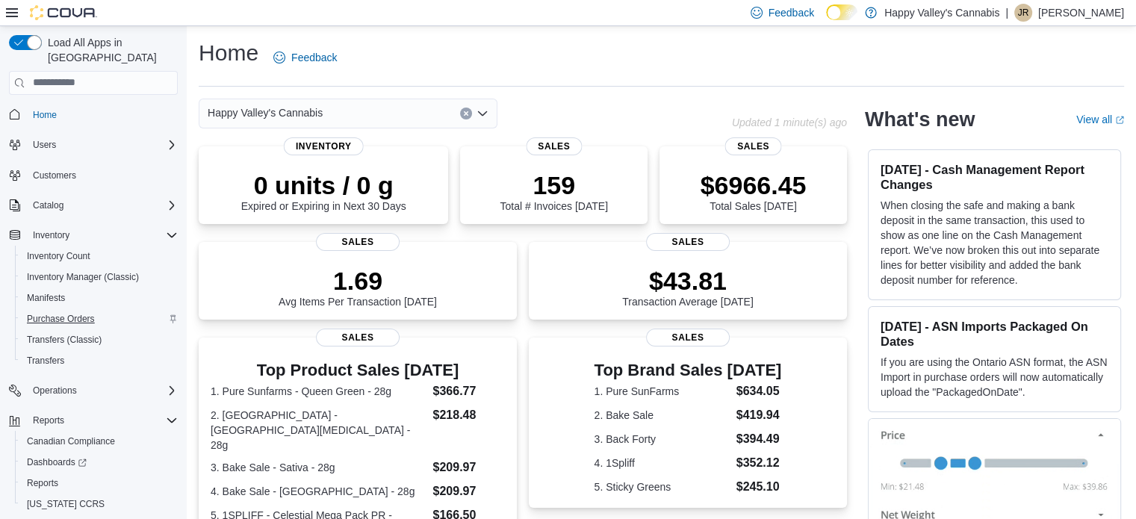
scroll to position [24, 0]
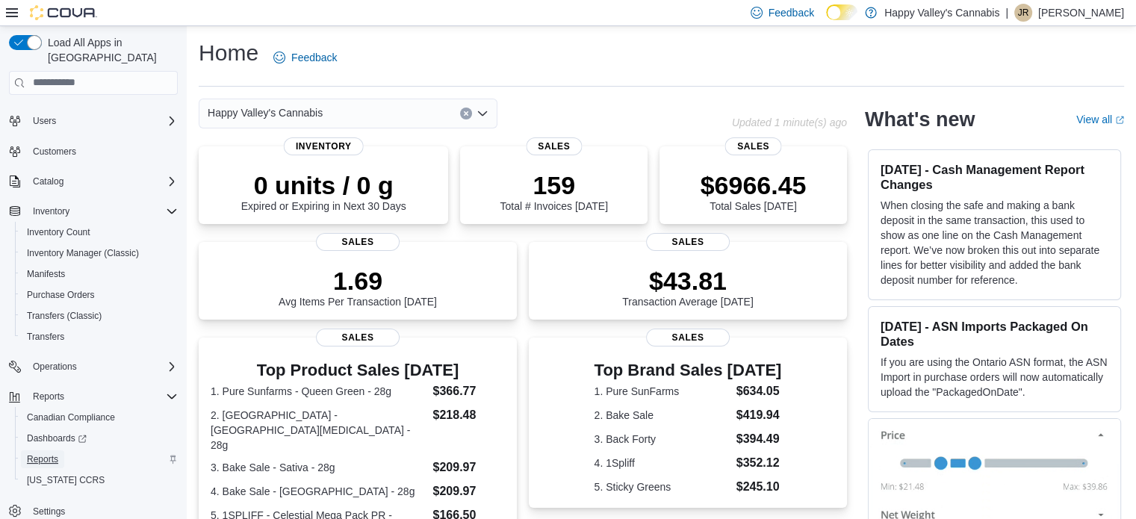
click at [46, 450] on span "Reports" at bounding box center [42, 459] width 31 height 18
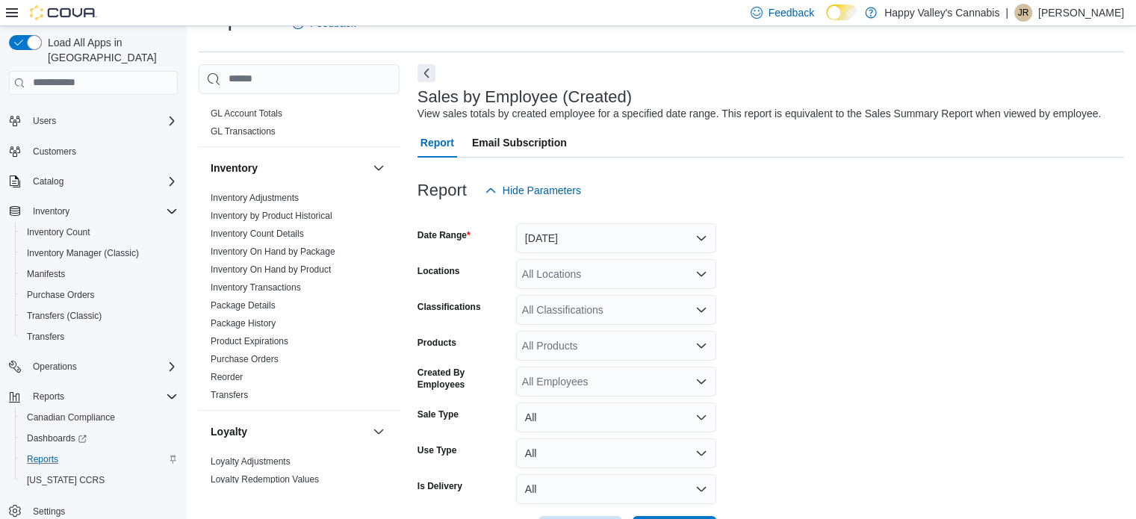
scroll to position [538, 0]
click at [253, 210] on link "Inventory by Product Historical" at bounding box center [272, 215] width 122 height 10
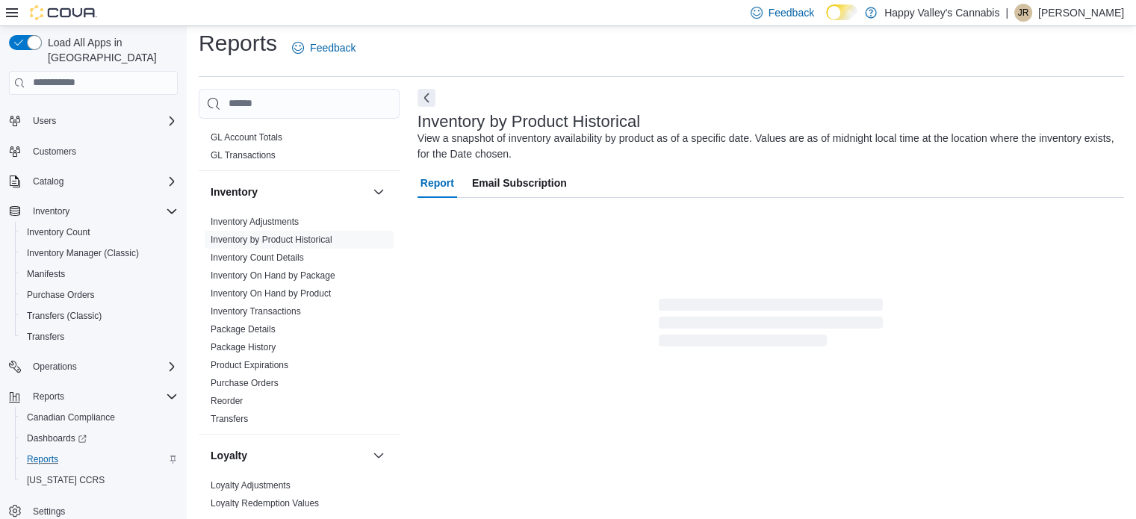
scroll to position [28, 0]
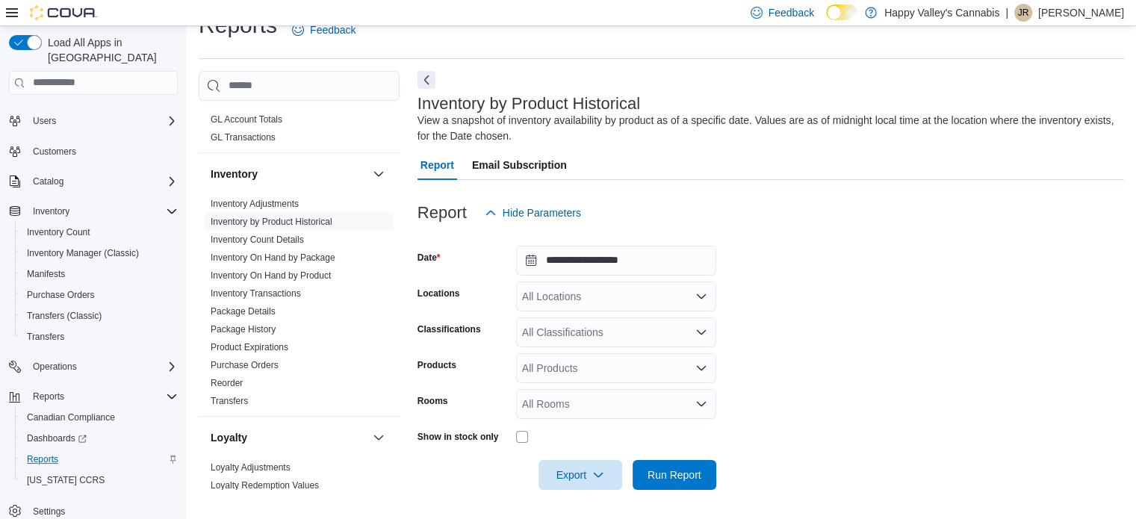
drag, startPoint x: 565, startPoint y: 370, endPoint x: 576, endPoint y: 367, distance: 11.6
click at [576, 367] on div "All Products" at bounding box center [616, 368] width 200 height 30
type input "******"
click at [584, 393] on div "410 Farms - Woo...ies PR - 3x0.5g" at bounding box center [616, 393] width 182 height 15
click at [656, 468] on span "Run Report" at bounding box center [674, 474] width 54 height 15
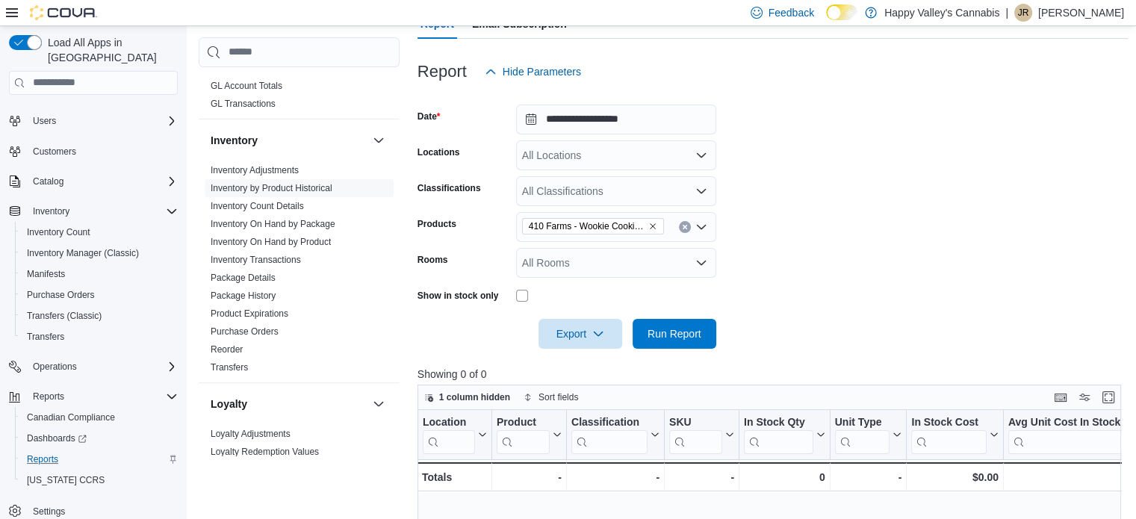
scroll to position [167, 0]
click at [266, 273] on link "Package Details" at bounding box center [243, 278] width 65 height 10
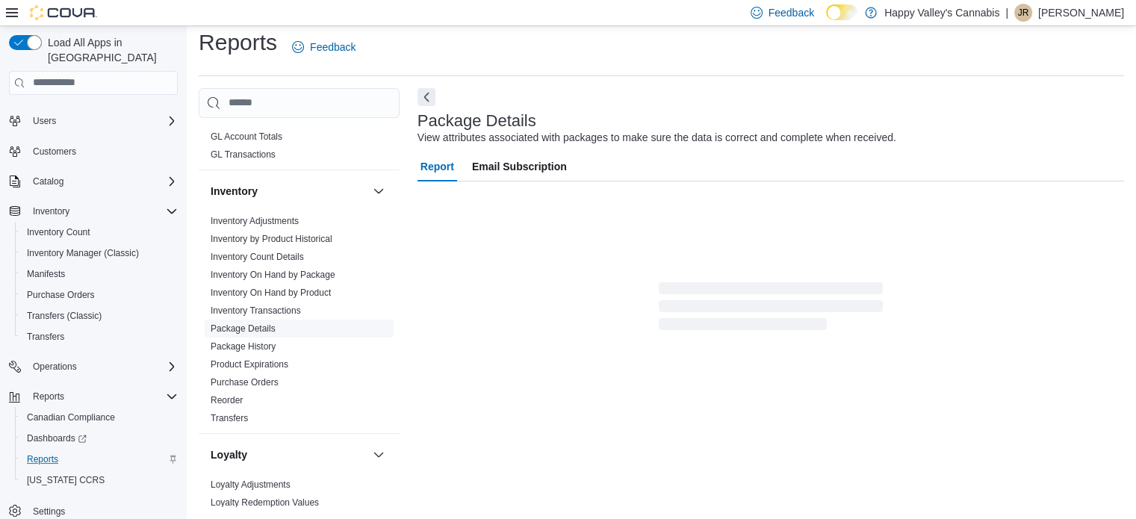
scroll to position [10, 0]
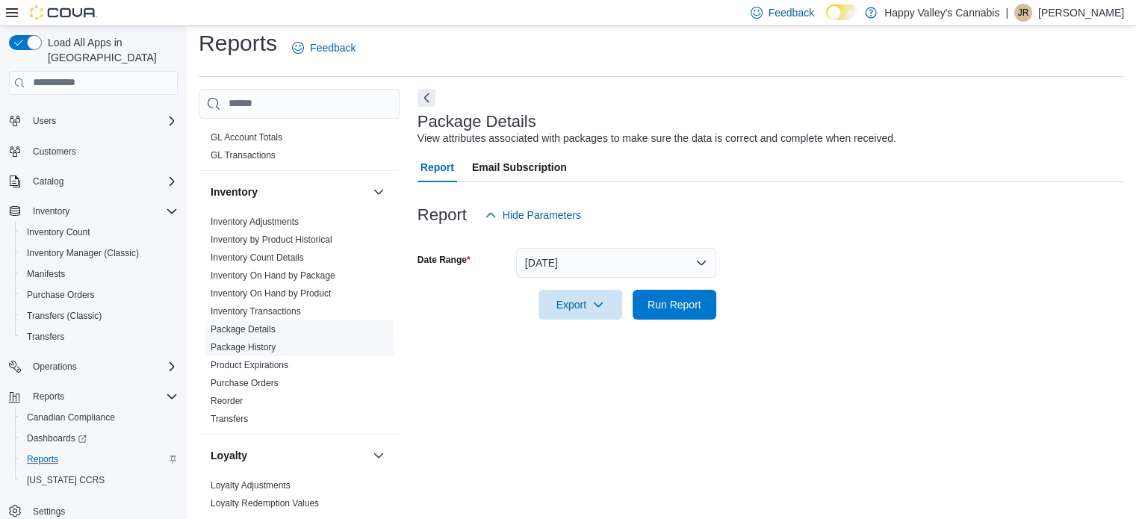
click at [249, 342] on link "Package History" at bounding box center [243, 347] width 65 height 10
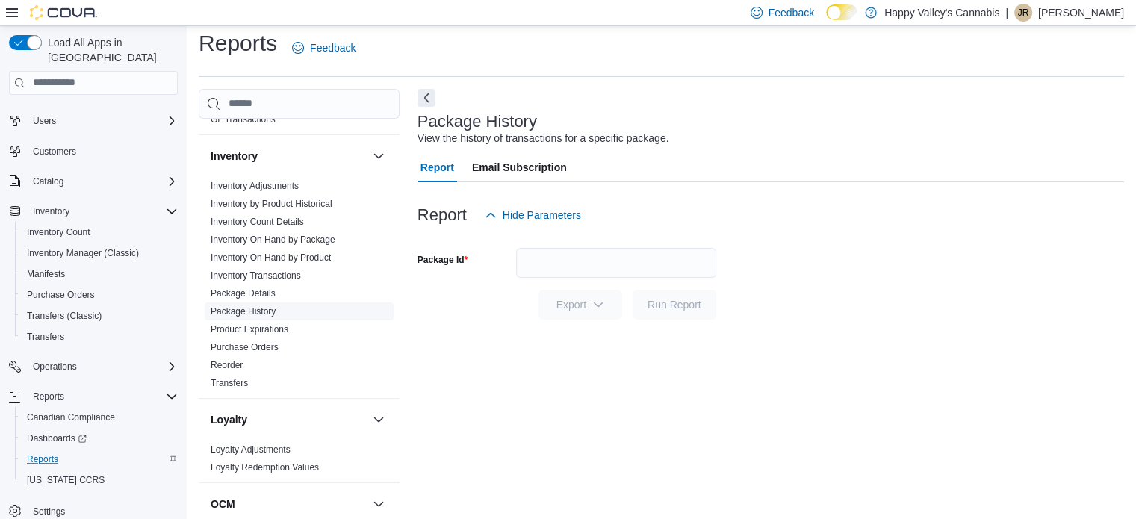
scroll to position [570, 0]
click at [255, 273] on link "Inventory Transactions" at bounding box center [256, 278] width 90 height 10
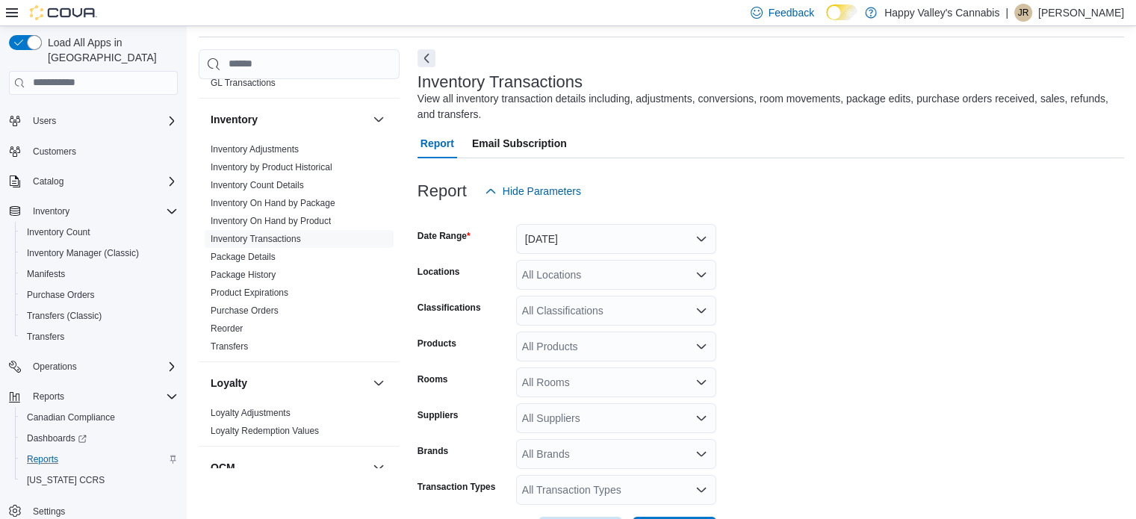
scroll to position [50, 0]
click at [569, 340] on div "All Products" at bounding box center [616, 346] width 200 height 30
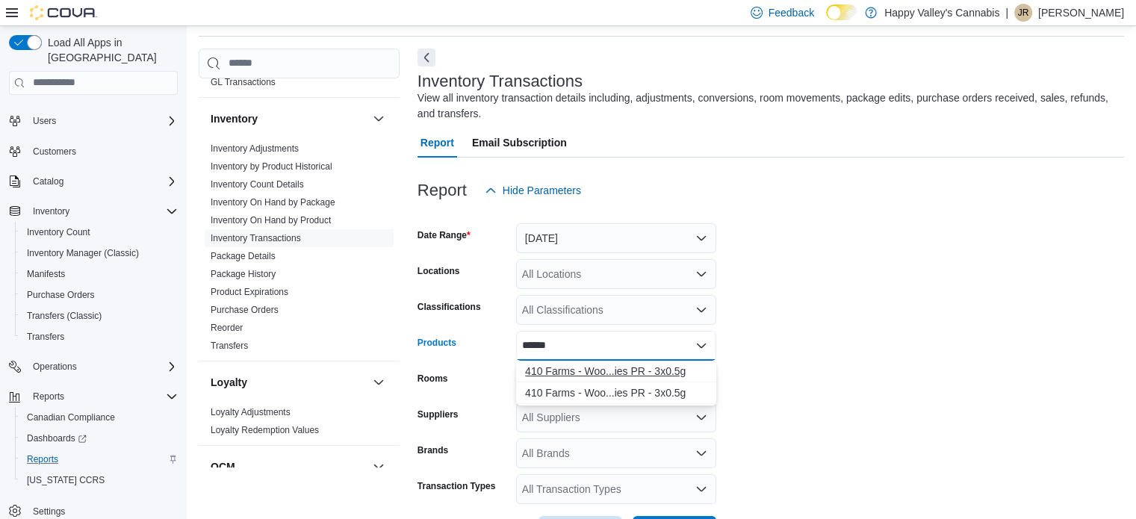
type input "******"
click at [612, 375] on div "410 Farms - Woo...ies PR - 3x0.5g 410 Farms - Woo...ies PR - 3x0.5g" at bounding box center [616, 382] width 200 height 43
click at [612, 375] on div "410 Farms - Woo...ies PR - 3x0.5g" at bounding box center [616, 371] width 182 height 15
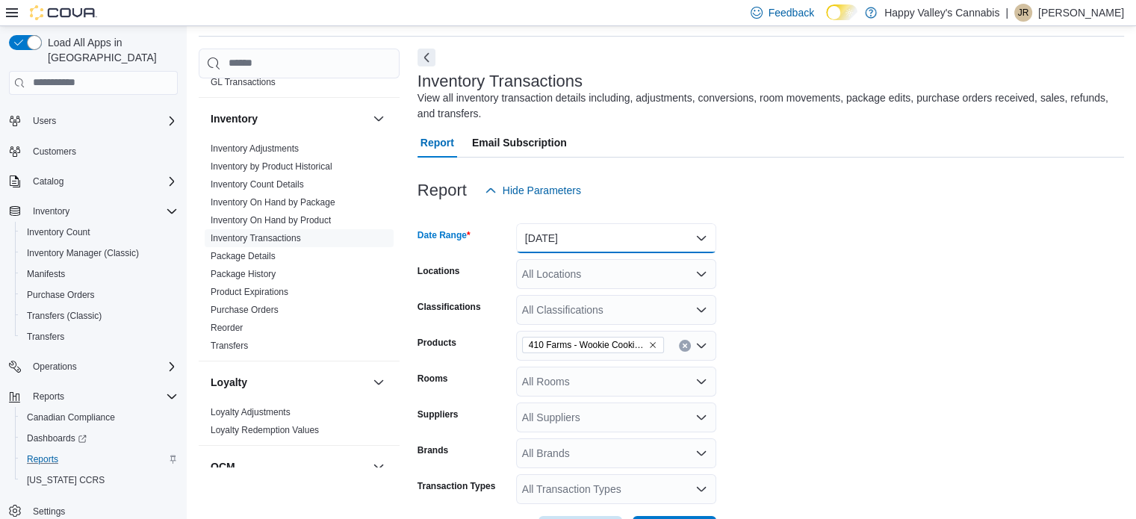
click at [647, 244] on button "[DATE]" at bounding box center [616, 238] width 200 height 30
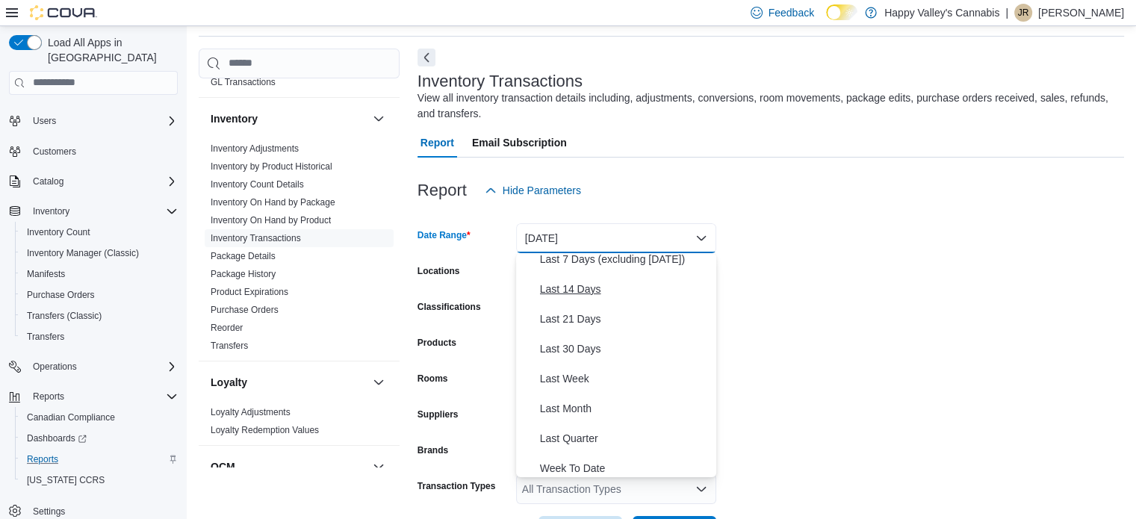
scroll to position [158, 0]
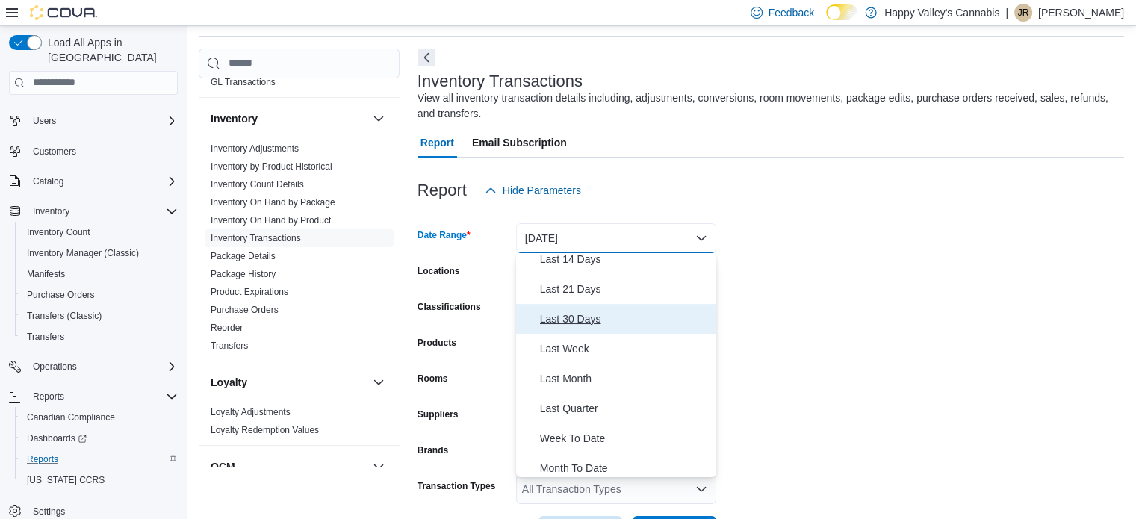
click at [608, 326] on span "Last 30 Days" at bounding box center [625, 319] width 170 height 18
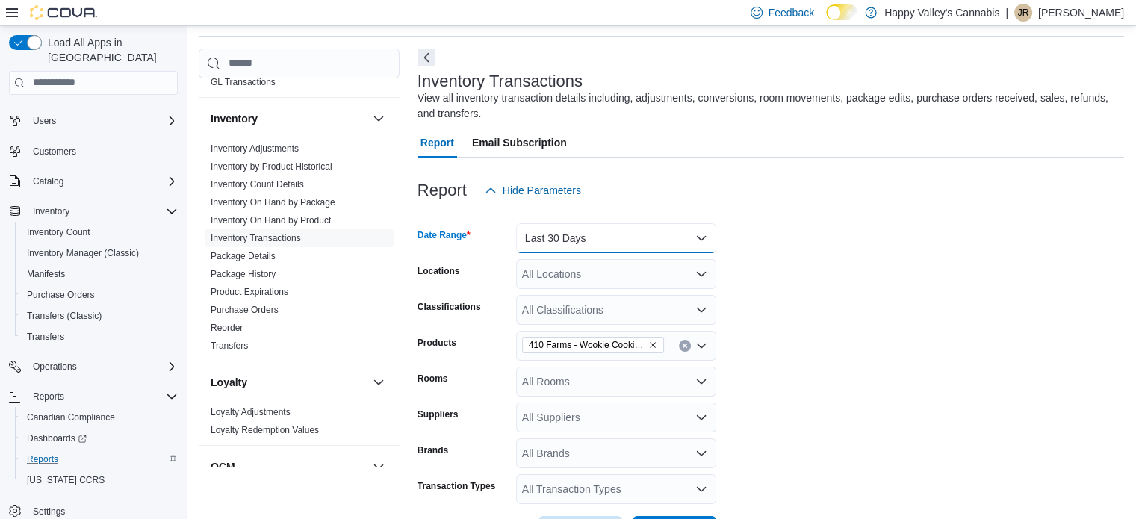
scroll to position [106, 0]
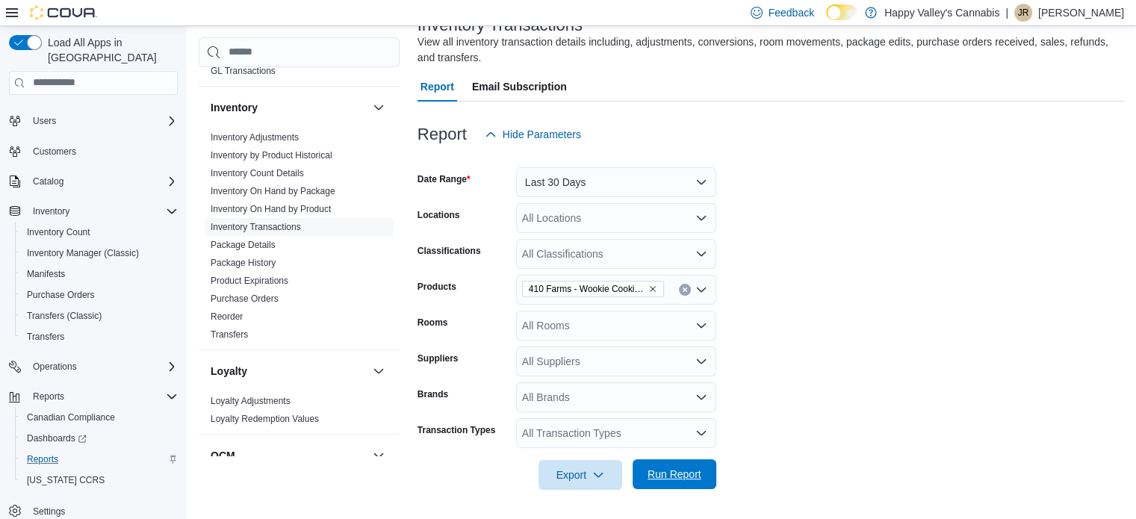
click at [682, 467] on span "Run Report" at bounding box center [674, 474] width 54 height 15
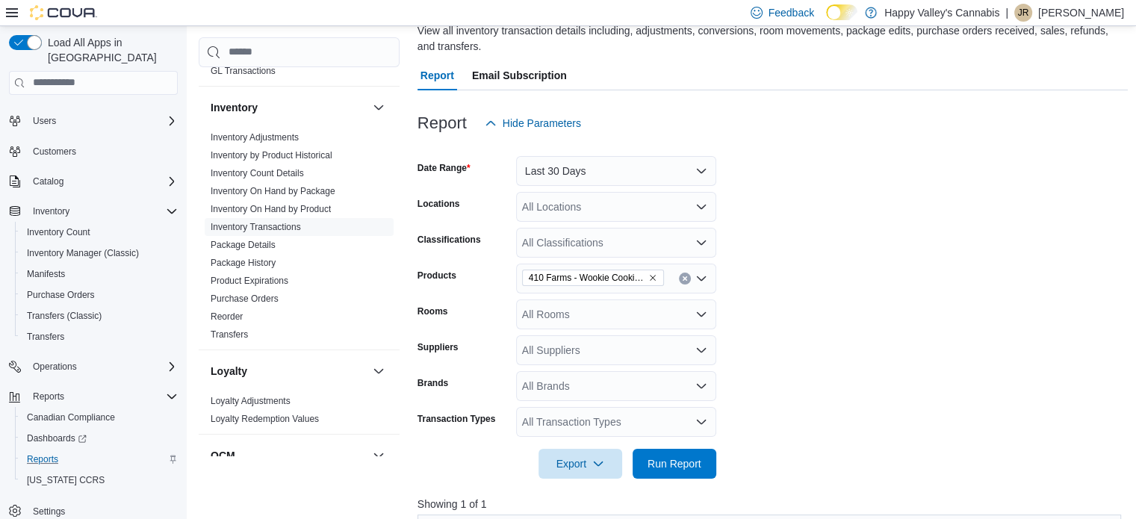
scroll to position [114, 0]
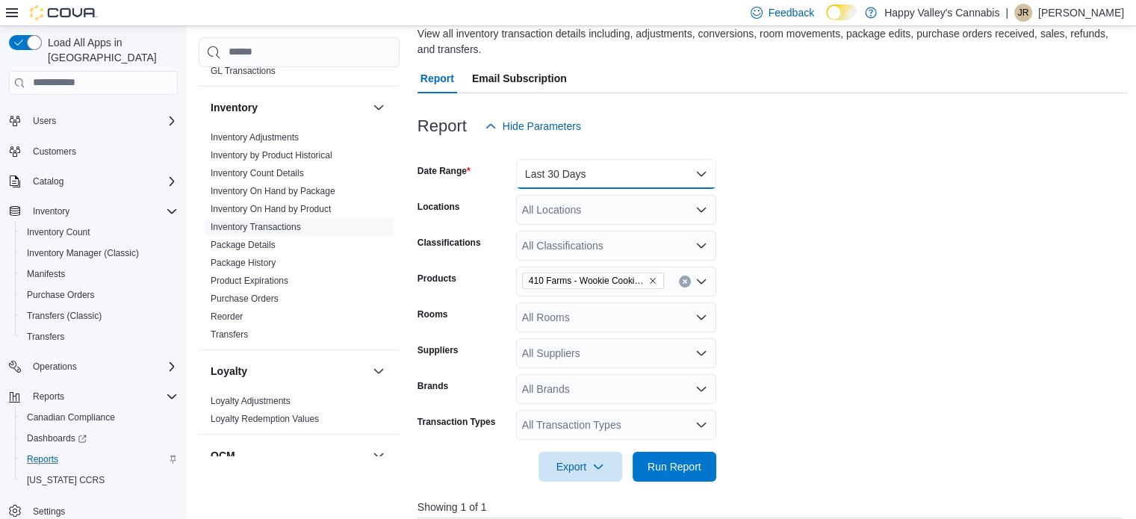
click at [704, 178] on button "Last 30 Days" at bounding box center [616, 174] width 200 height 30
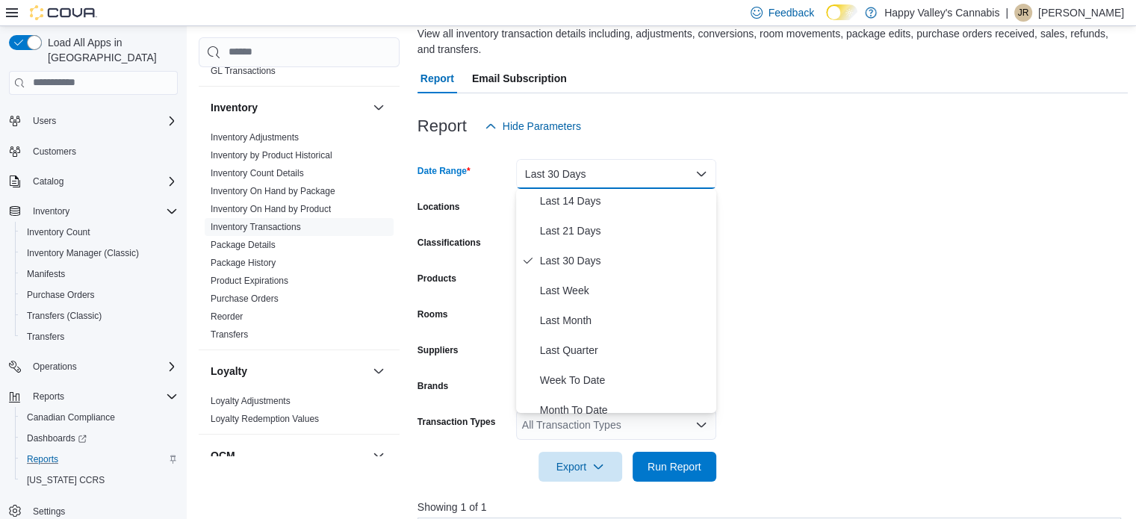
scroll to position [224, 0]
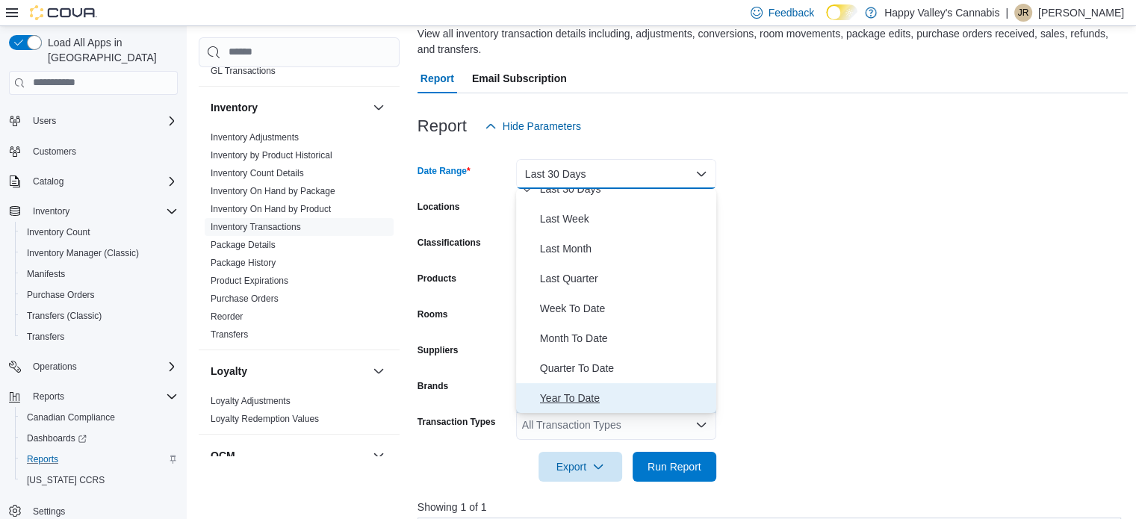
click at [615, 391] on span "Year To Date" at bounding box center [625, 398] width 170 height 18
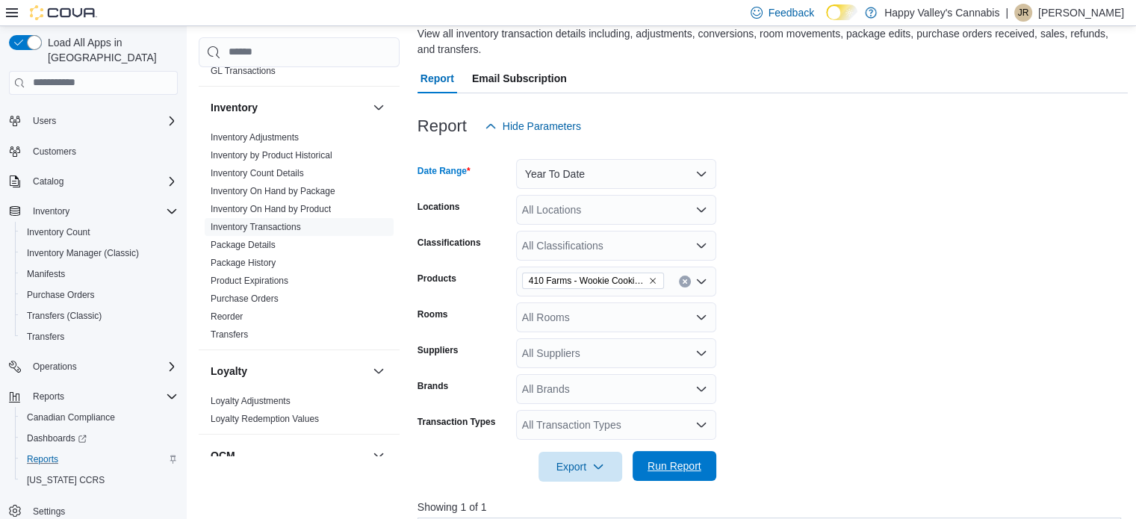
click at [669, 464] on span "Run Report" at bounding box center [674, 465] width 54 height 15
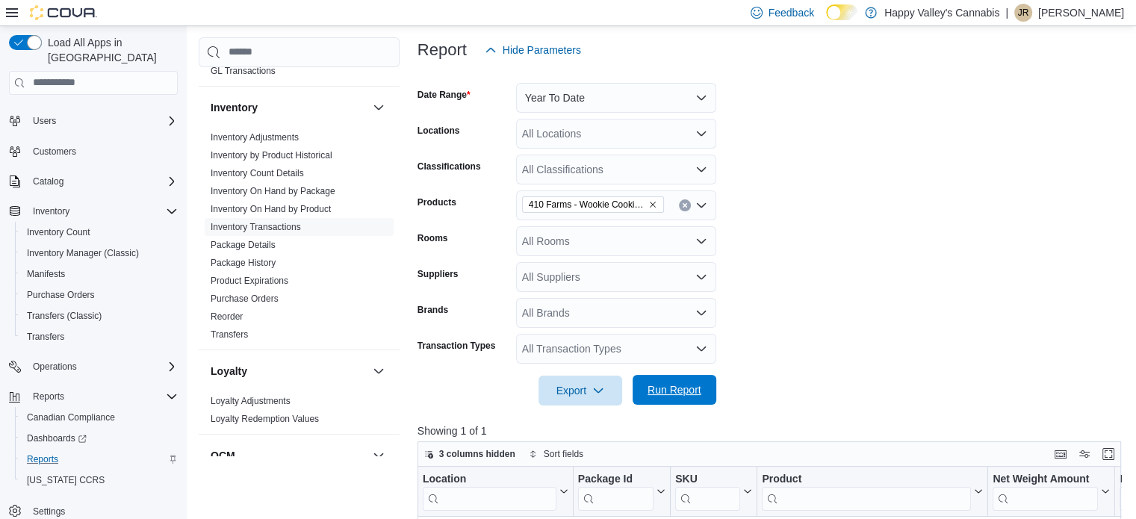
scroll to position [168, 0]
